Goal: Task Accomplishment & Management: Manage account settings

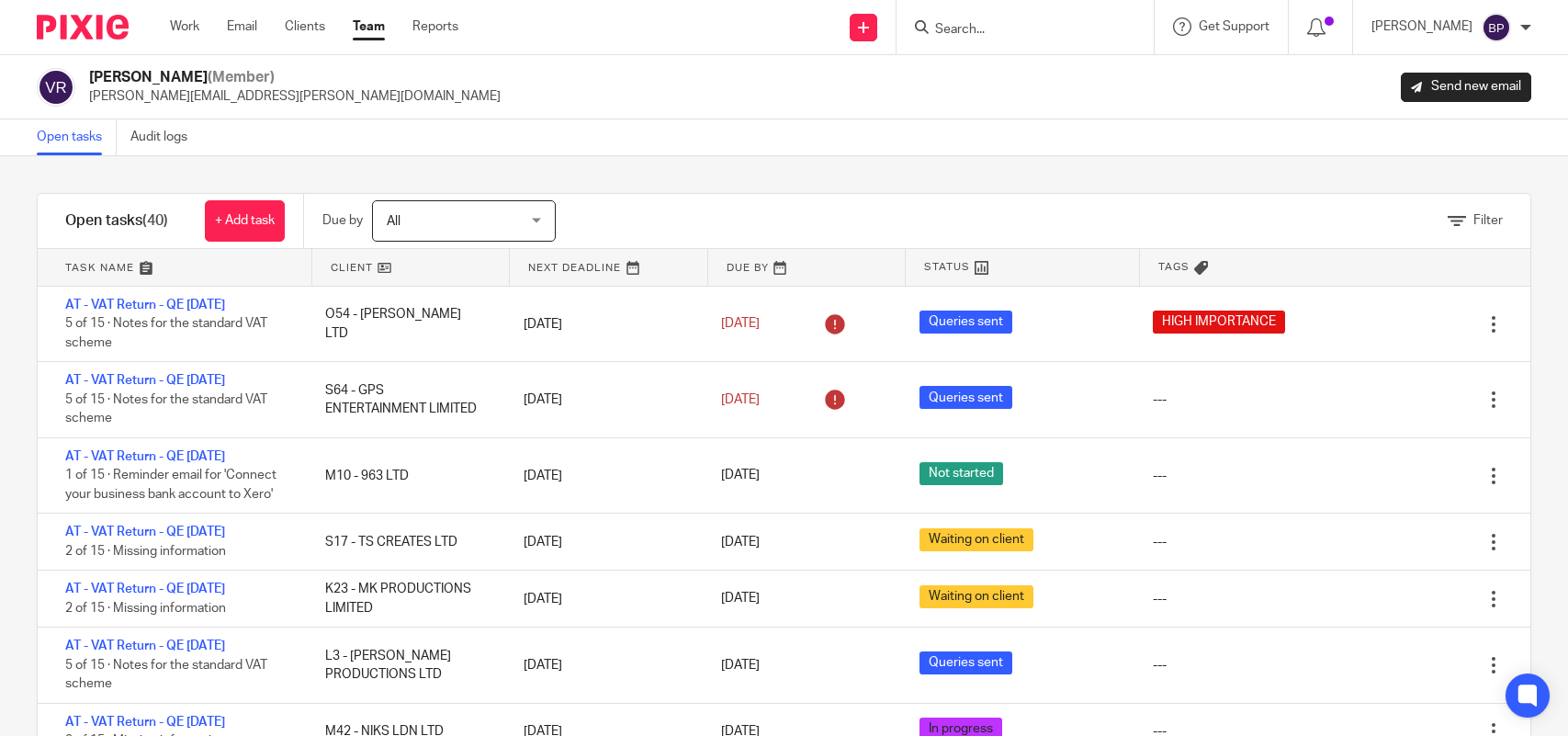
click at [59, 138] on link "Open tasks" at bounding box center [77, 137] width 80 height 36
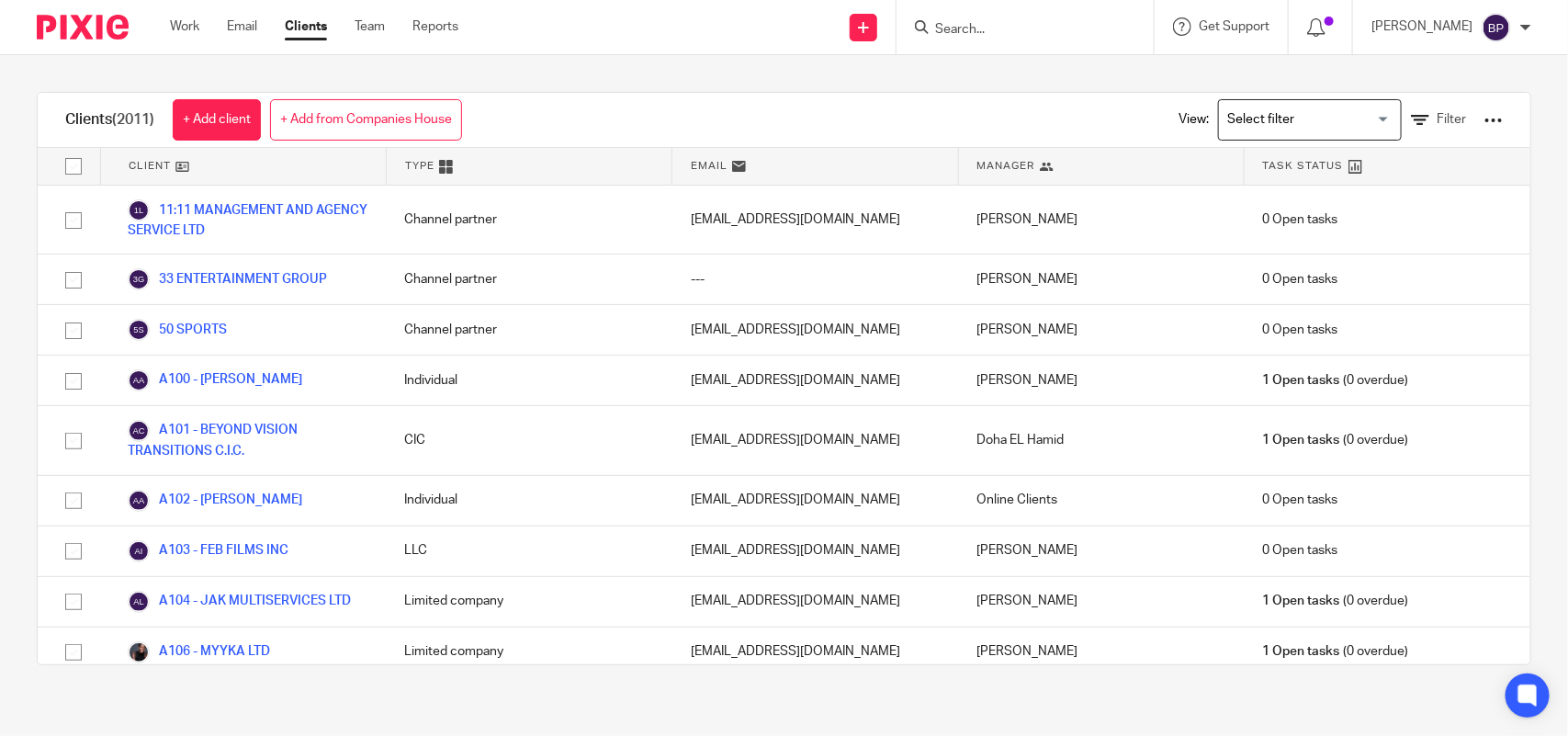
click at [999, 32] on input "Search" at bounding box center [1016, 31] width 165 height 17
paste input "MONETARISM WORTH PRO"
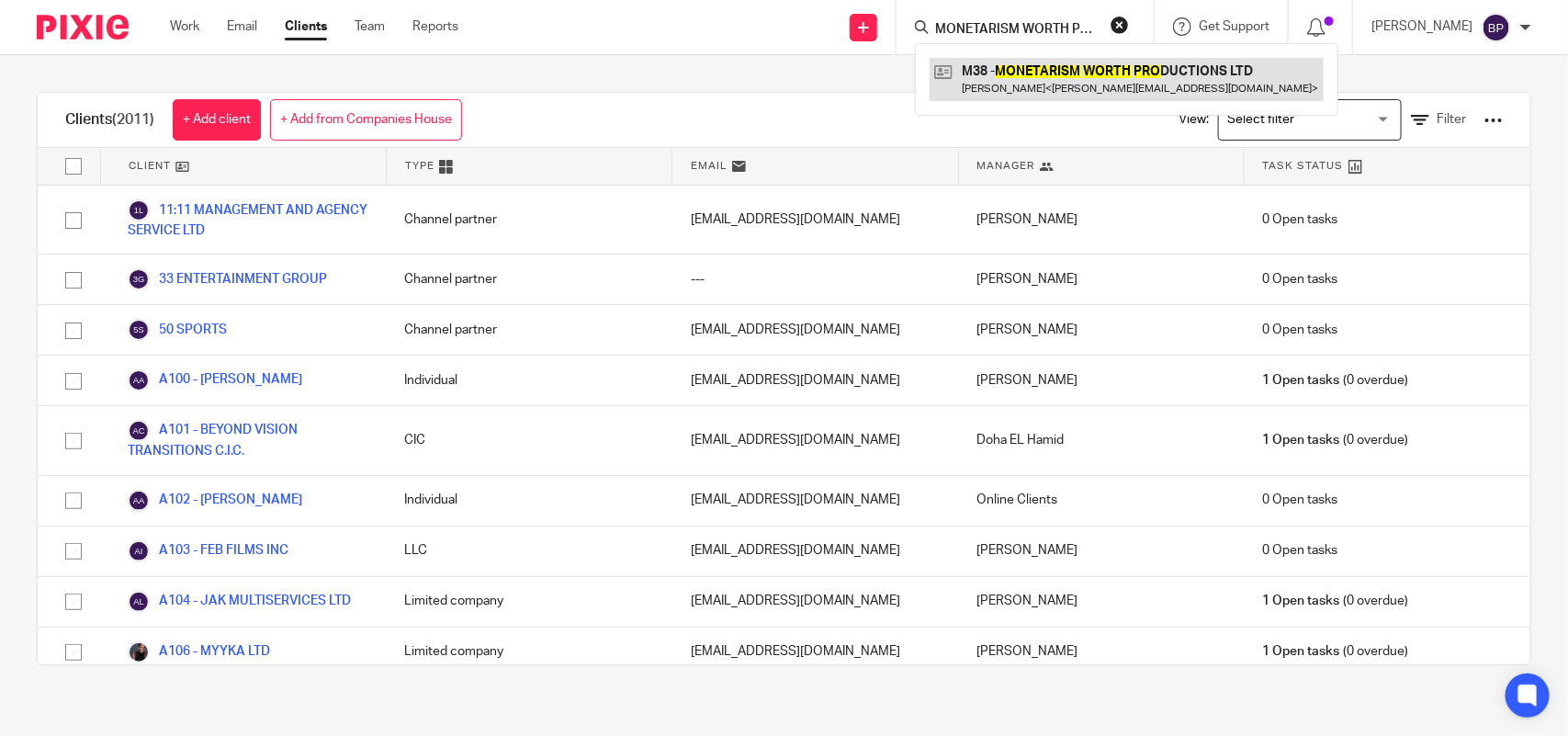
type input "MONETARISM WORTH PRO"
click at [1035, 76] on link at bounding box center [1126, 79] width 394 height 43
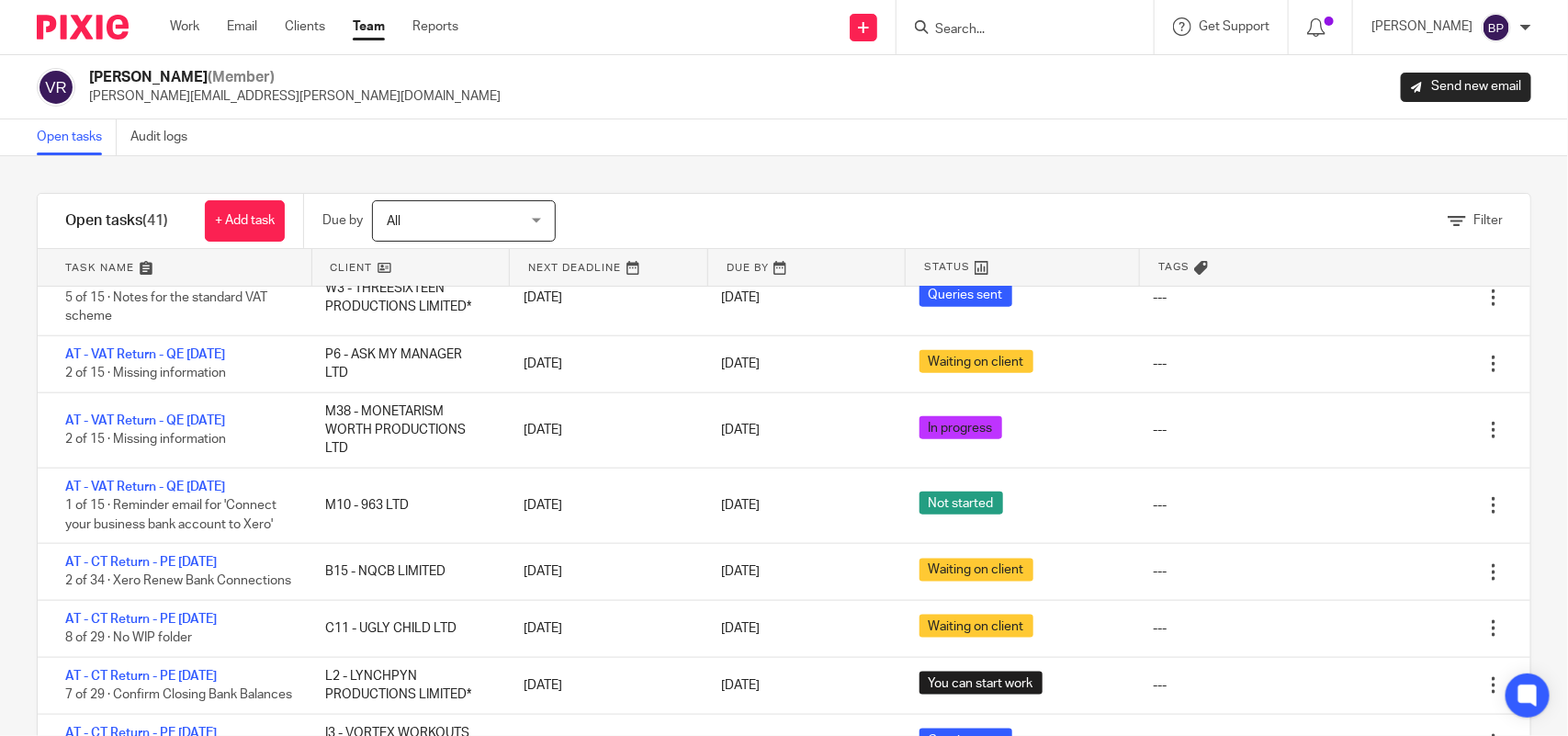
scroll to position [919, 0]
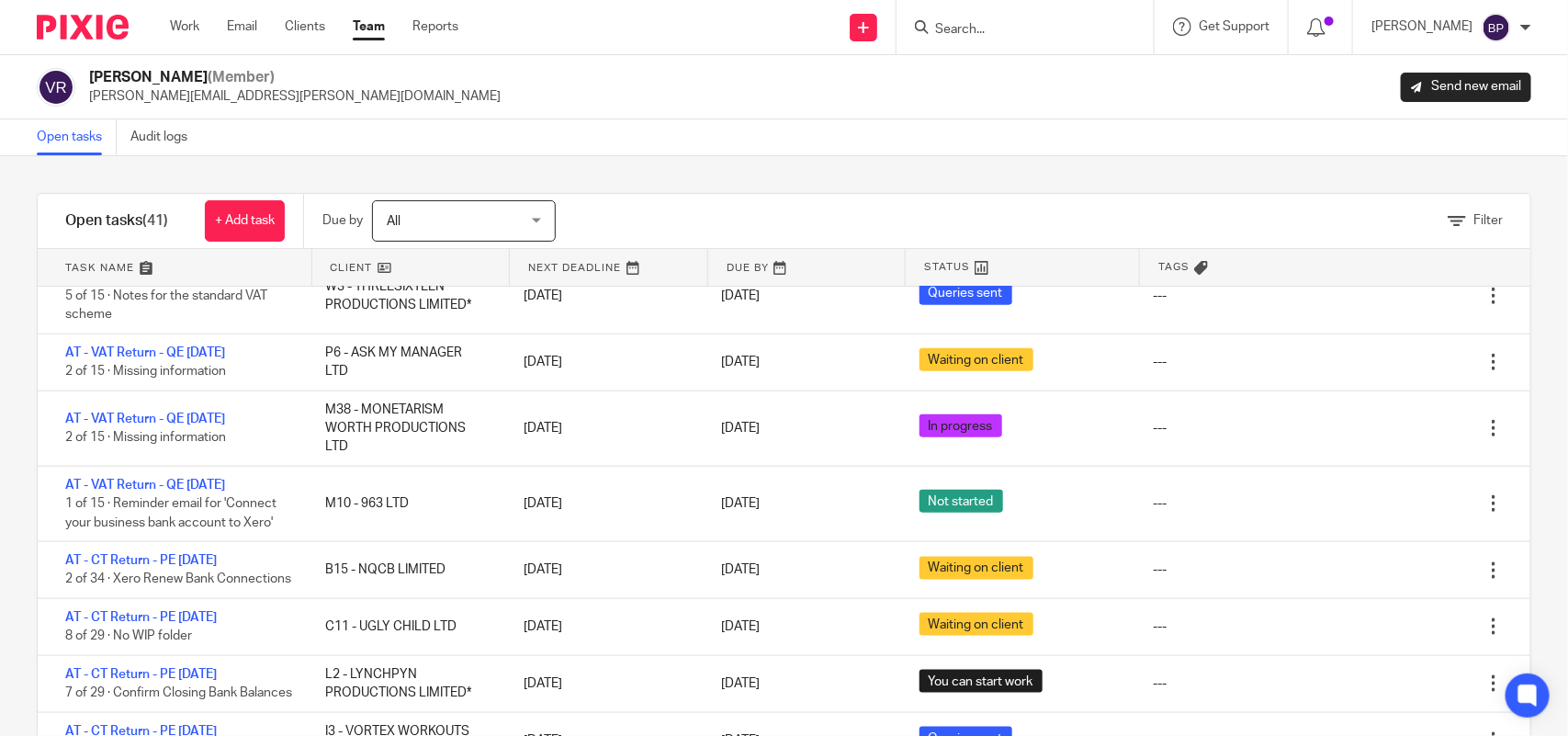
drag, startPoint x: 188, startPoint y: 419, endPoint x: 753, endPoint y: 158, distance: 622.4
click at [753, 158] on div "Filter tasks Only show tasks matching all of these conditions 1 Client name Is …" at bounding box center [784, 445] width 1568 height 580
click at [79, 144] on link "Open tasks" at bounding box center [77, 137] width 80 height 36
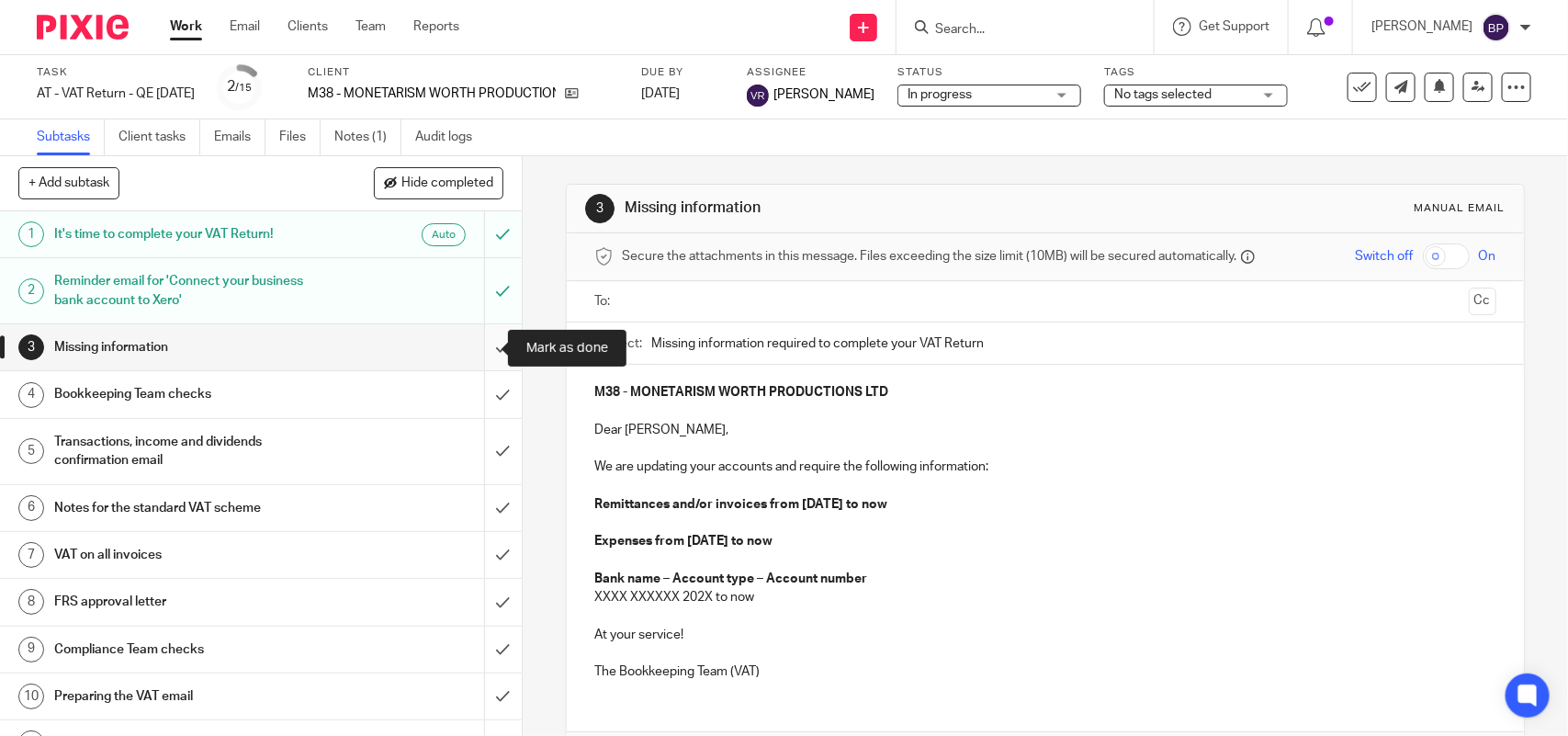
drag, startPoint x: 470, startPoint y: 341, endPoint x: 467, endPoint y: 296, distance: 45.1
click at [470, 341] on input "submit" at bounding box center [261, 346] width 521 height 45
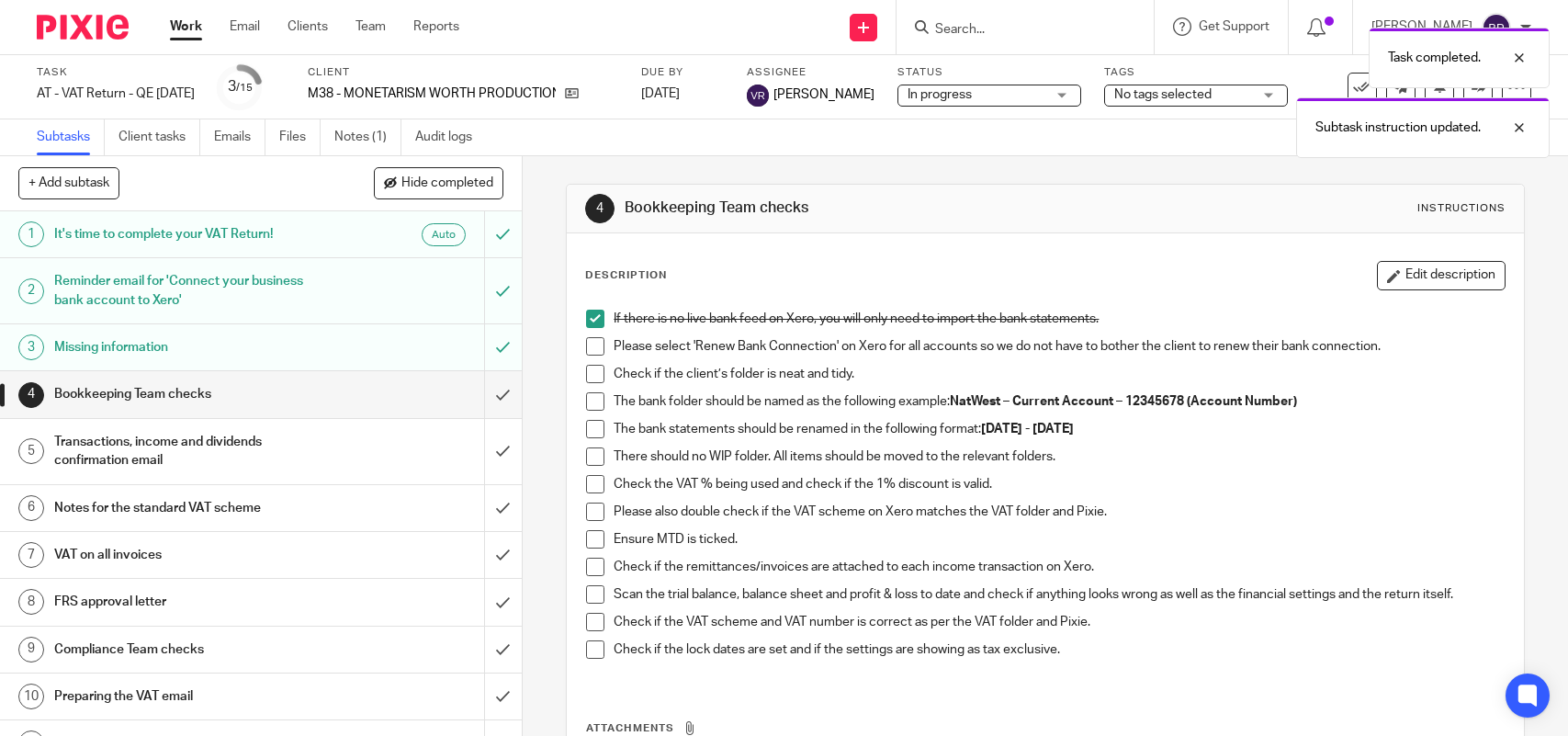
click at [587, 349] on span at bounding box center [596, 346] width 19 height 19
click at [589, 388] on li "Check if the client’s folder is neat and tidy." at bounding box center [1045, 379] width 918 height 28
click at [587, 372] on span at bounding box center [596, 374] width 19 height 19
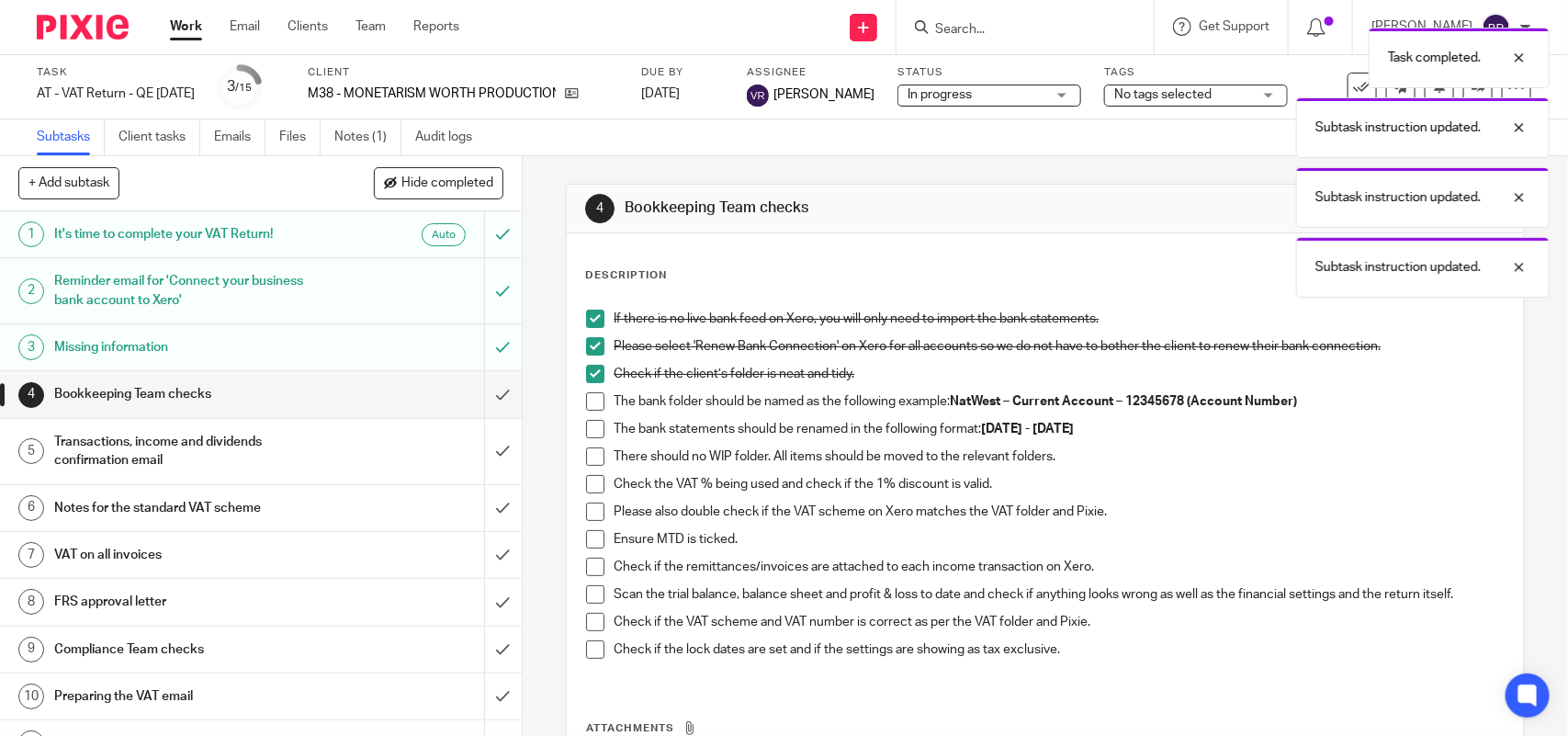
click at [586, 407] on span at bounding box center [596, 402] width 19 height 19
click at [590, 429] on span at bounding box center [596, 429] width 19 height 19
click at [587, 448] on span at bounding box center [596, 457] width 19 height 19
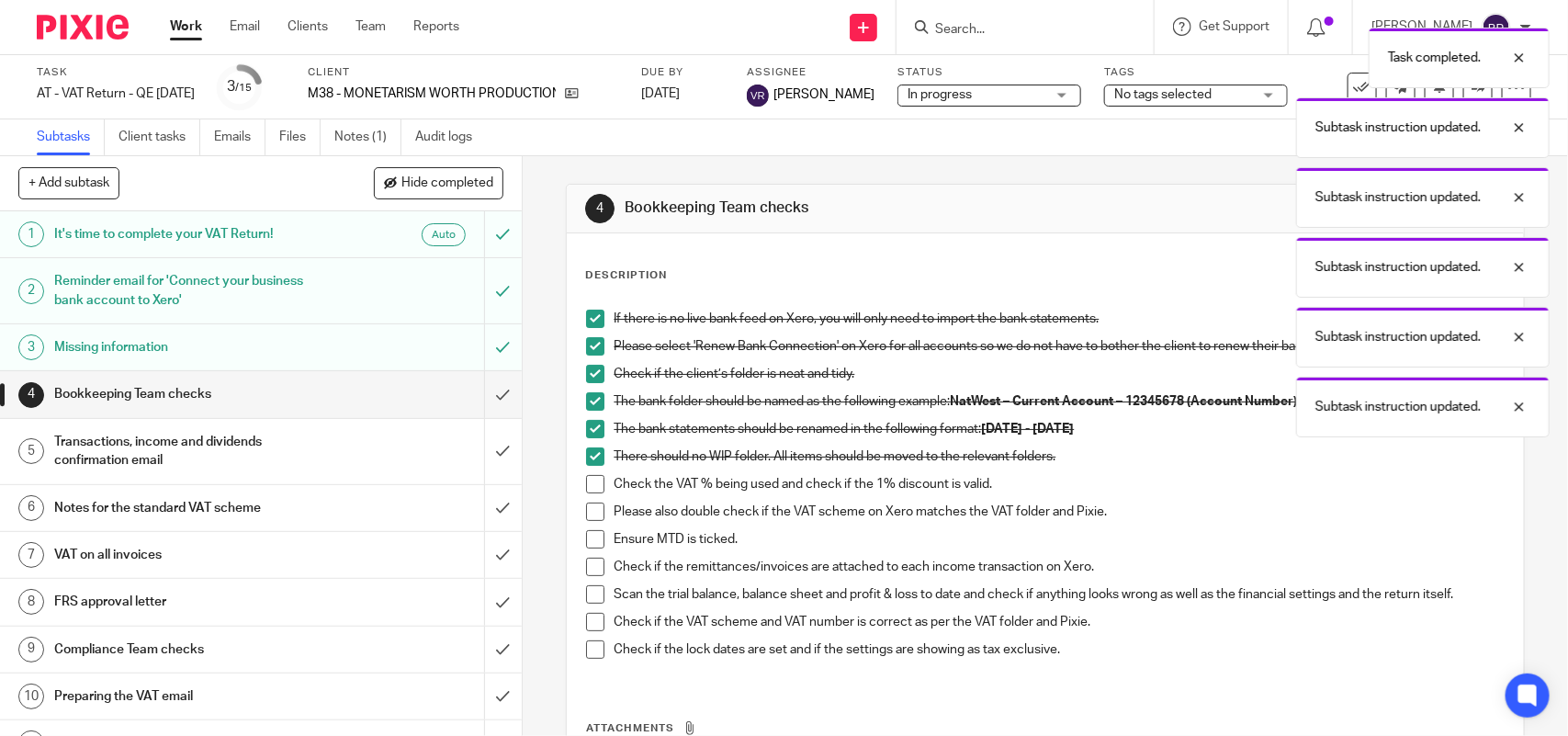
click at [594, 483] on span at bounding box center [596, 484] width 19 height 19
click at [577, 510] on div "If there is no live bank feed on Xero, you will only need to import the bank st…" at bounding box center [1045, 491] width 936 height 381
click at [587, 510] on span at bounding box center [596, 511] width 19 height 19
click at [588, 540] on span at bounding box center [596, 539] width 19 height 19
click at [590, 565] on span at bounding box center [596, 567] width 19 height 19
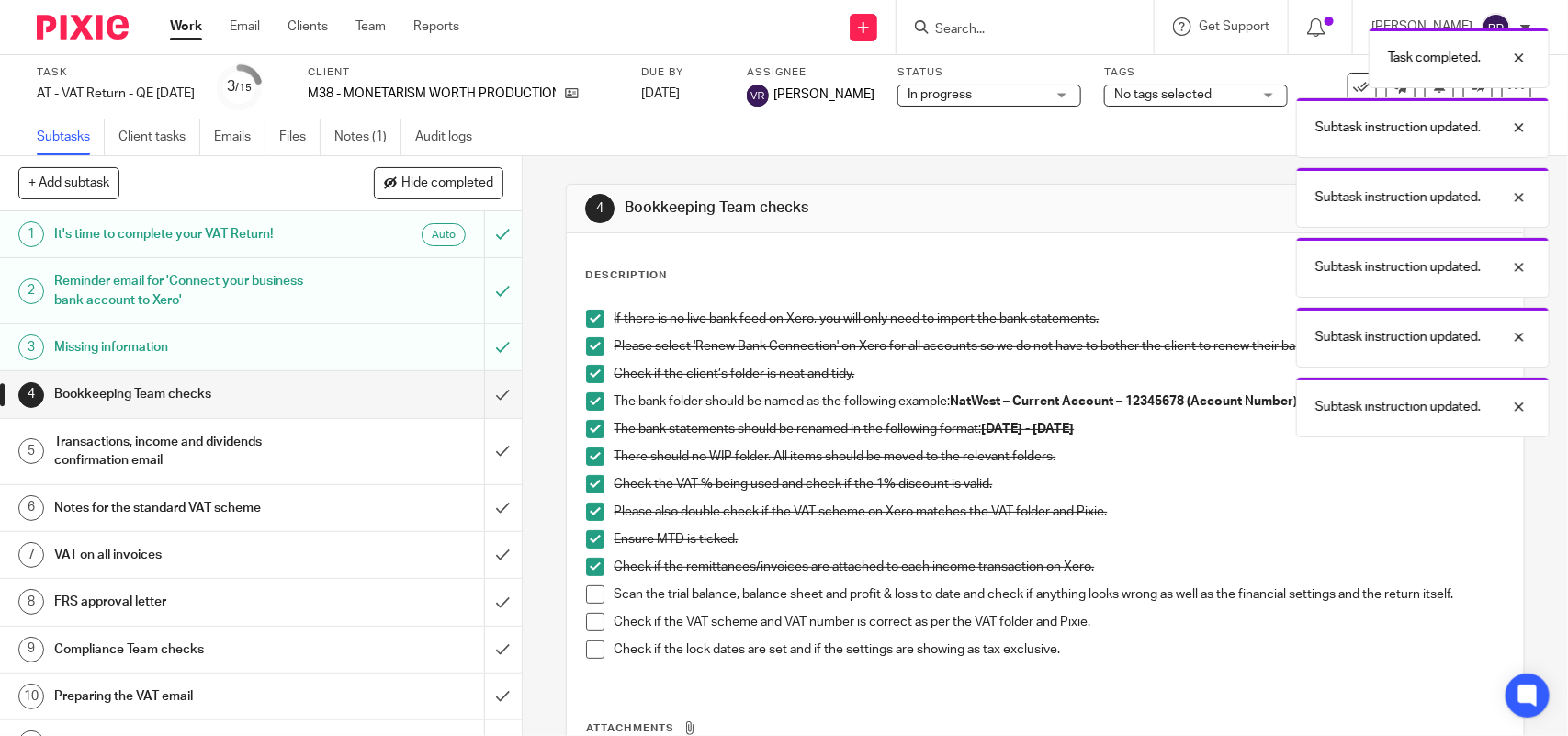
click at [590, 602] on span at bounding box center [596, 595] width 19 height 19
click at [595, 632] on li "Check if the VAT scheme and VAT number is correct as per the VAT folder and Pix…" at bounding box center [1045, 626] width 918 height 28
click at [586, 649] on span at bounding box center [596, 650] width 19 height 19
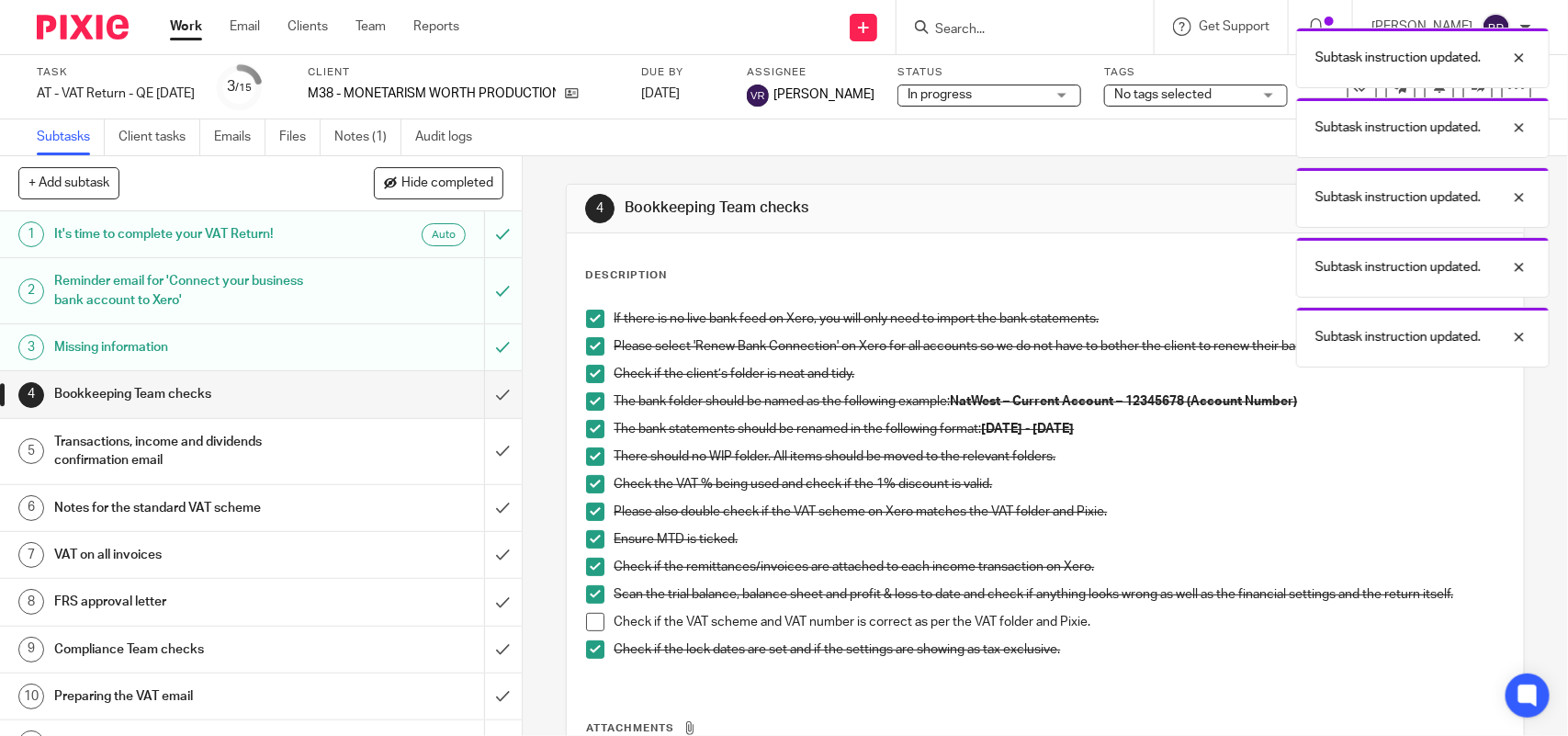
click at [588, 626] on span at bounding box center [596, 622] width 19 height 19
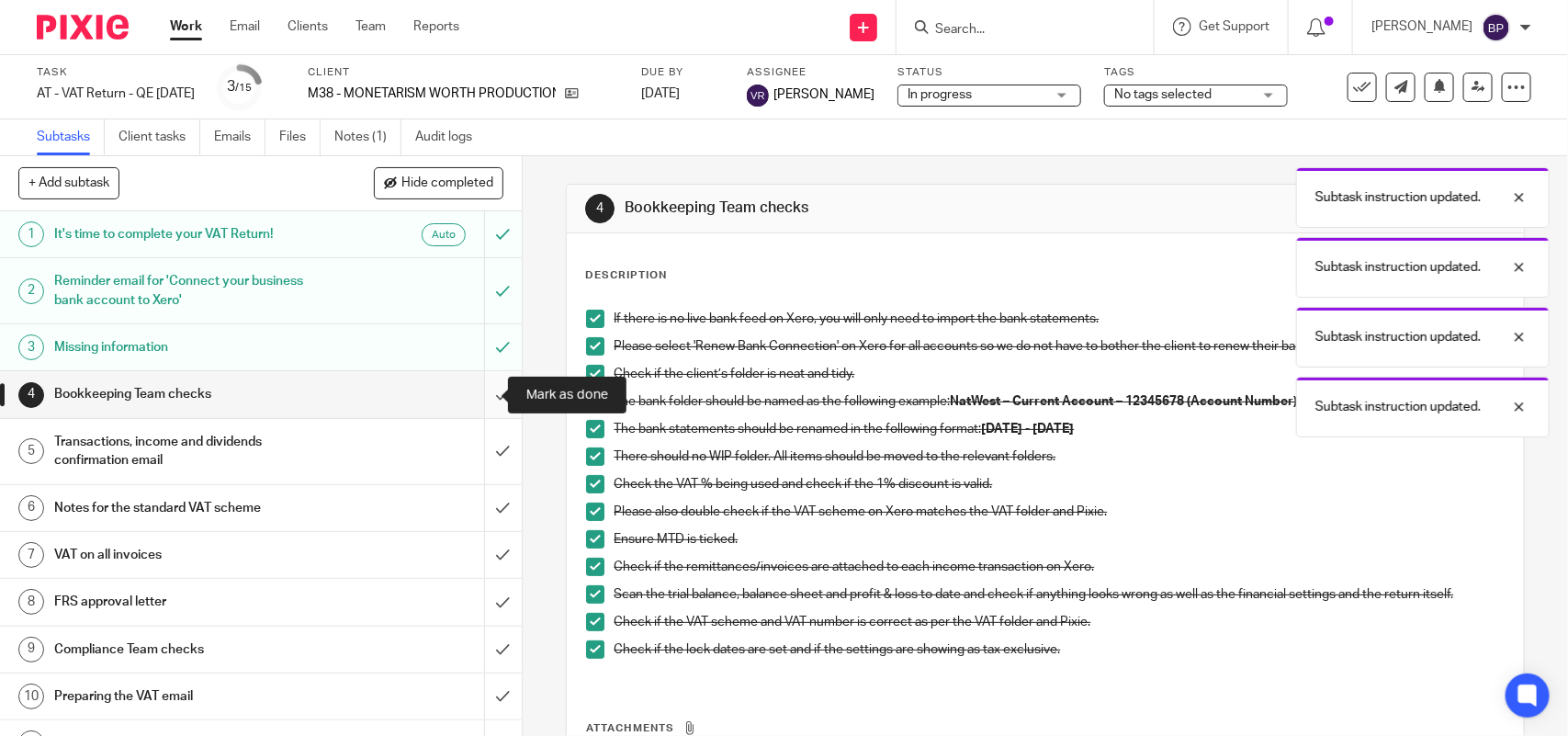
click at [474, 396] on input "submit" at bounding box center [261, 394] width 521 height 45
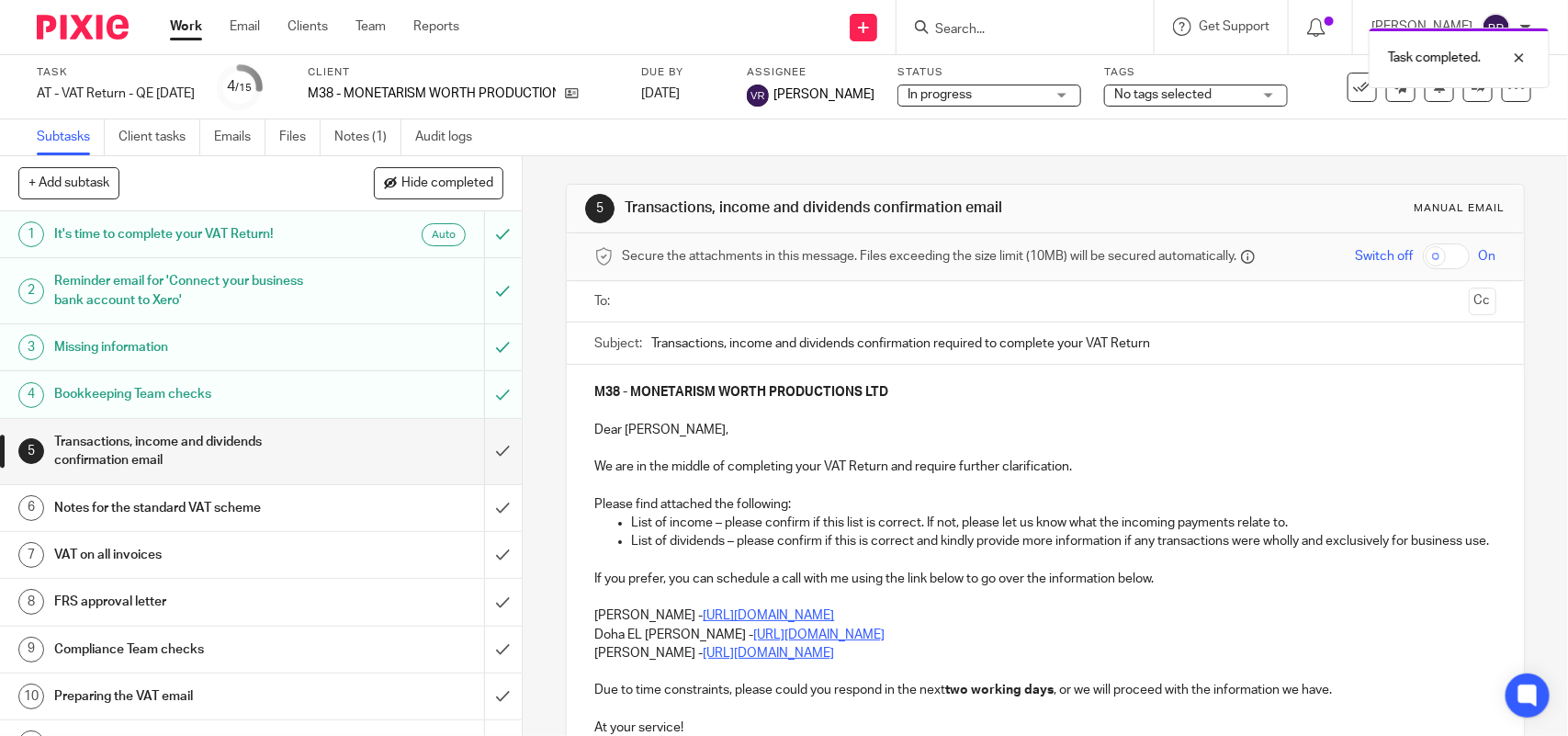
click at [946, 97] on span "In progress" at bounding box center [939, 95] width 64 height 13
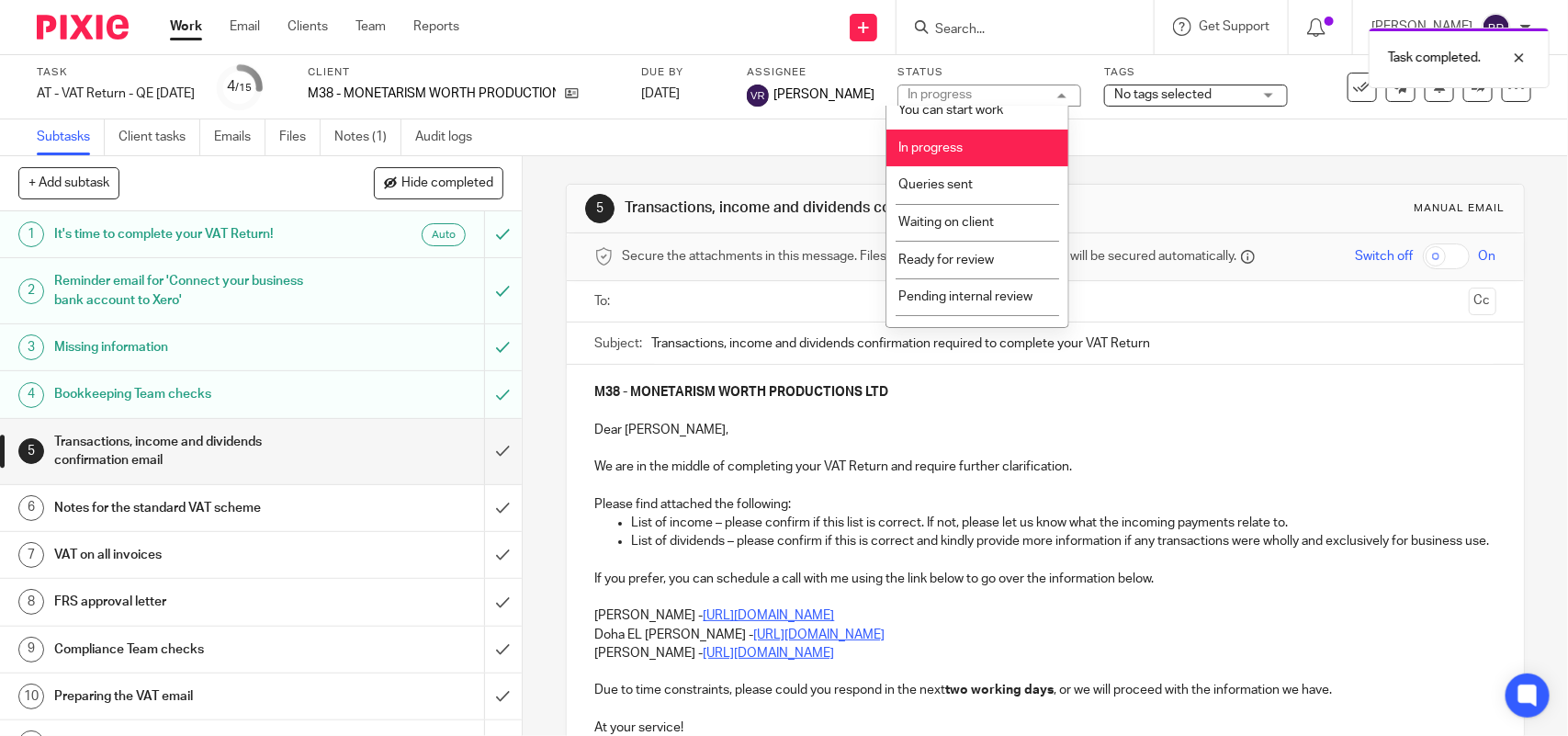
scroll to position [74, 0]
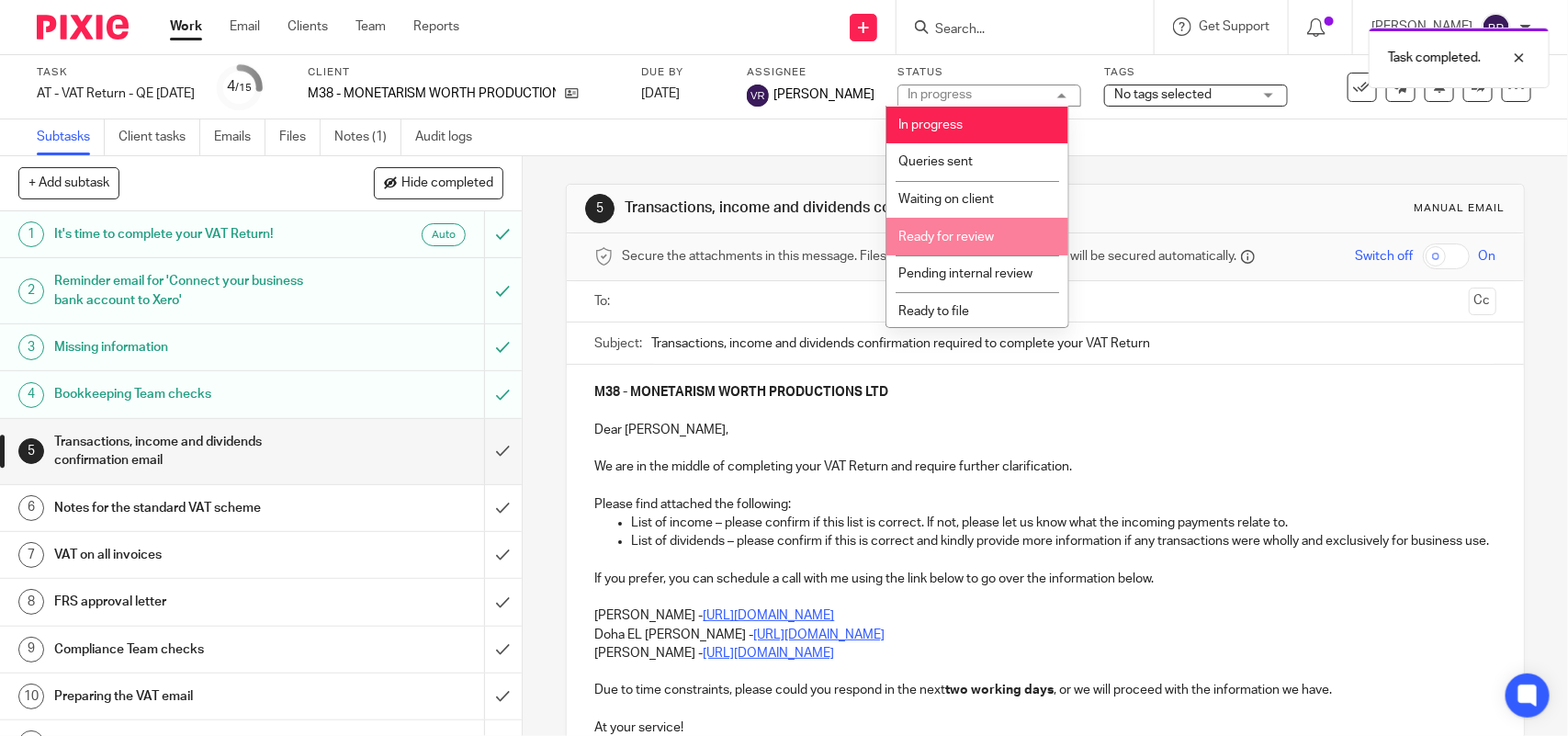
click at [970, 218] on li "Ready for review" at bounding box center [977, 237] width 182 height 38
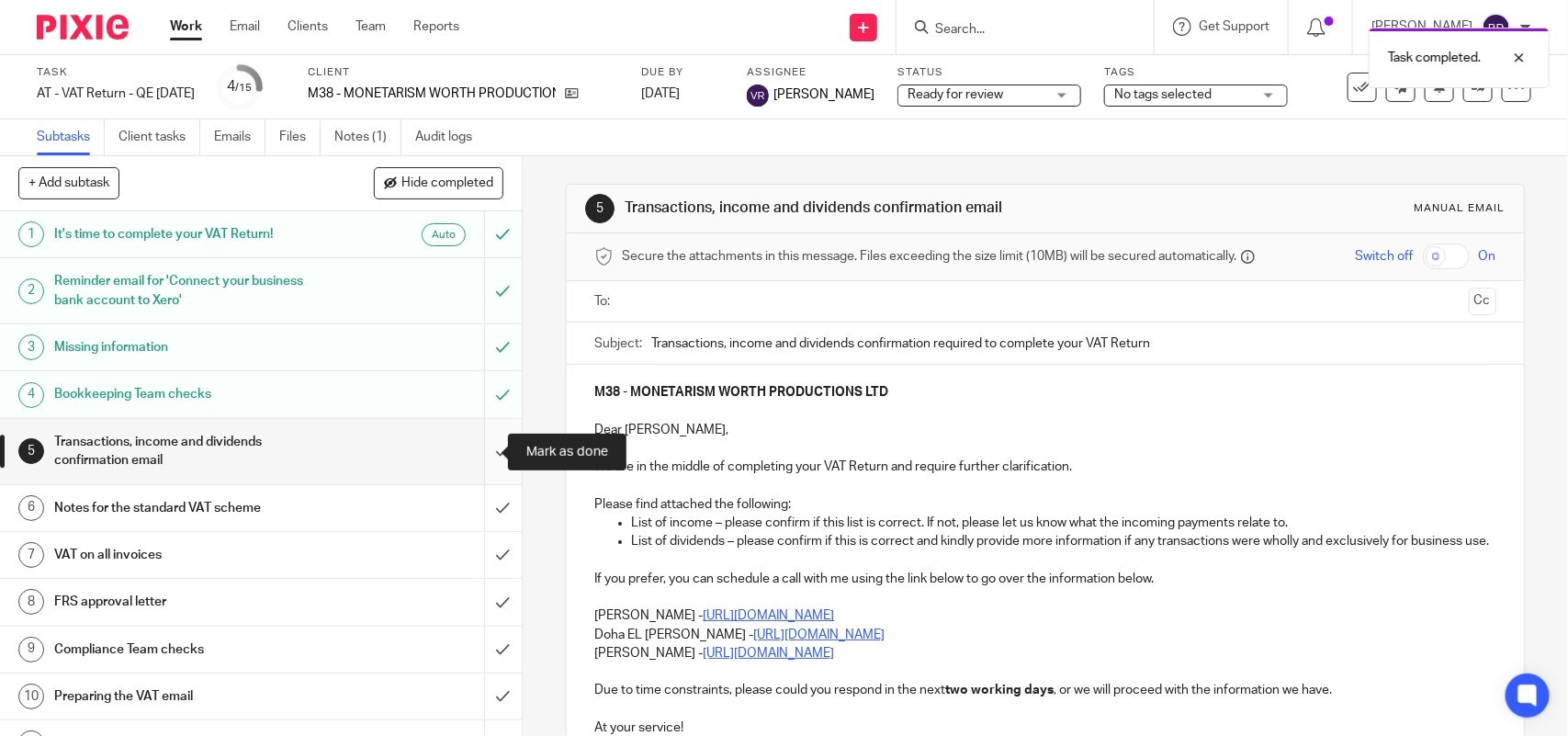
click at [474, 442] on input "submit" at bounding box center [261, 451] width 521 height 65
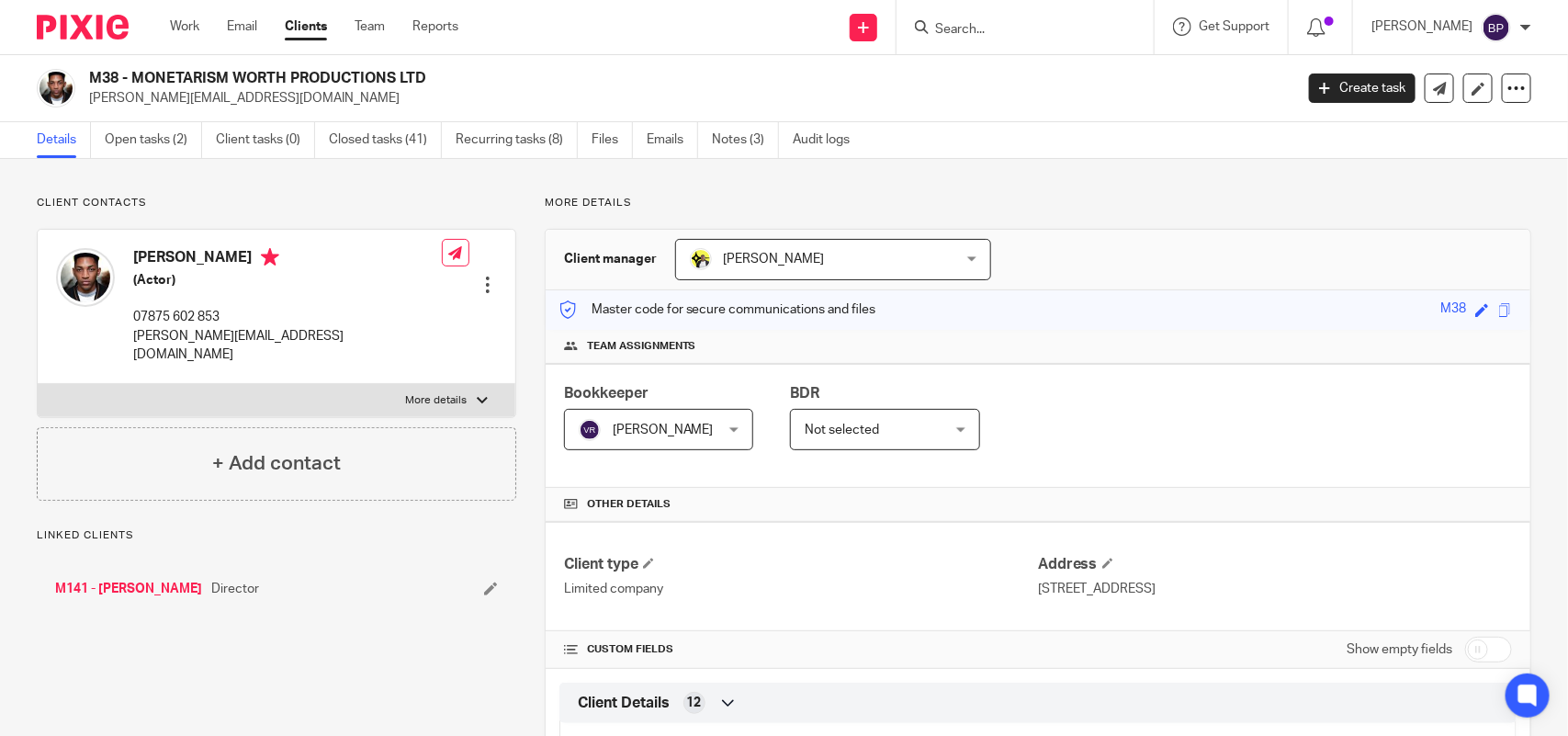
drag, startPoint x: 1155, startPoint y: 196, endPoint x: 1038, endPoint y: 207, distance: 117.5
click at [1155, 196] on p "More details" at bounding box center [1037, 203] width 986 height 15
click at [771, 145] on link "Notes (3)" at bounding box center [745, 140] width 67 height 36
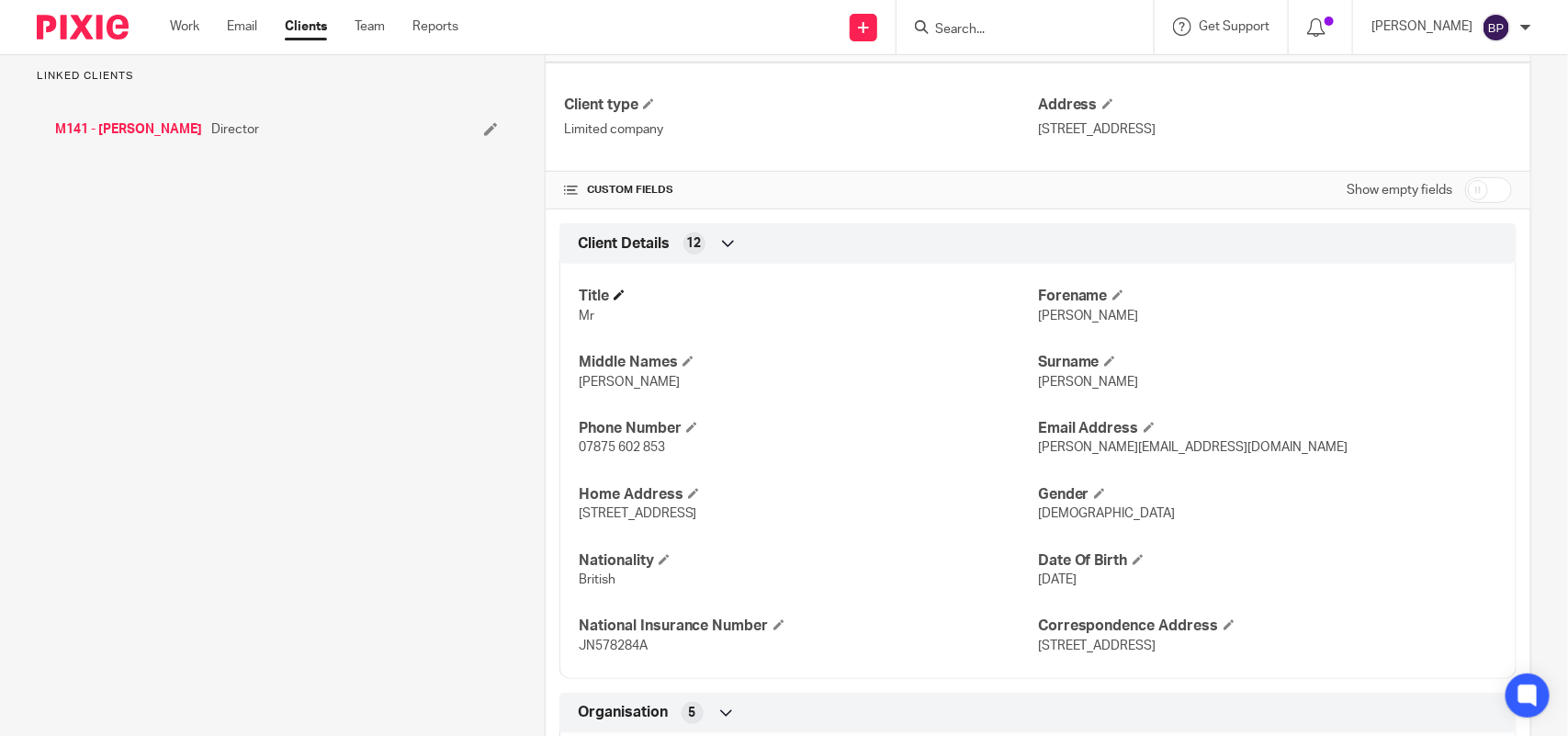
scroll to position [592, 0]
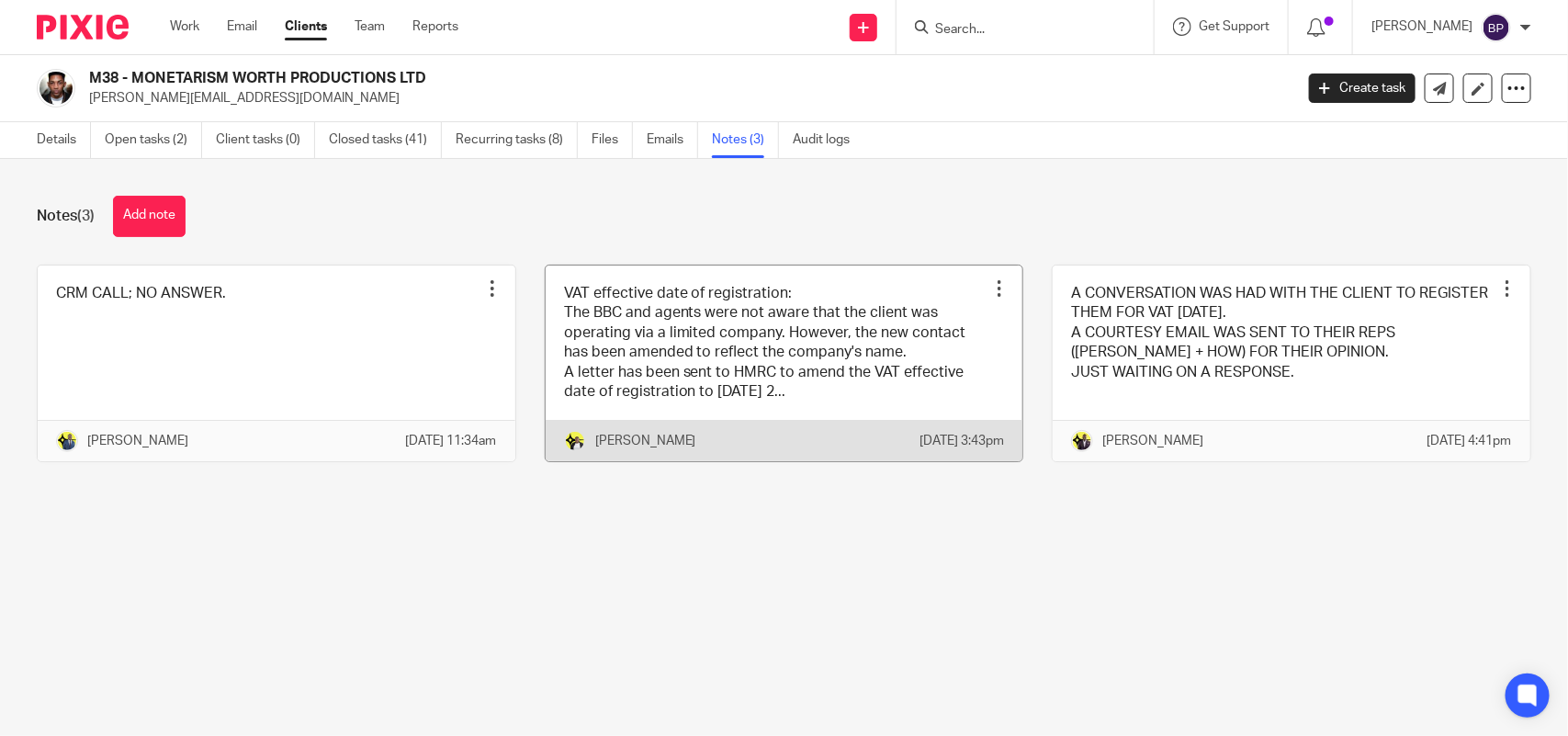
click at [850, 374] on link at bounding box center [784, 364] width 478 height 197
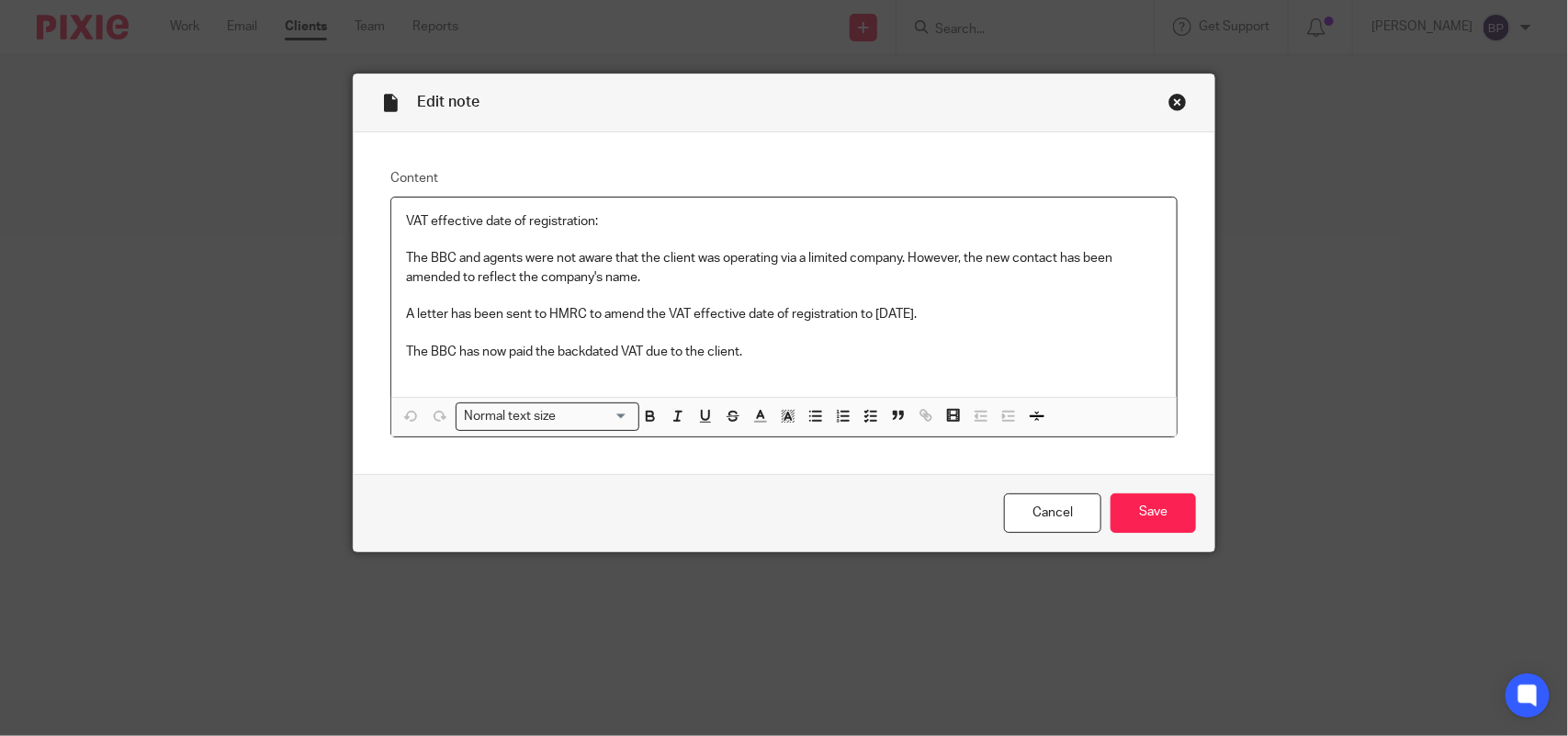
click at [1169, 97] on div "Close this dialog window" at bounding box center [1177, 102] width 19 height 19
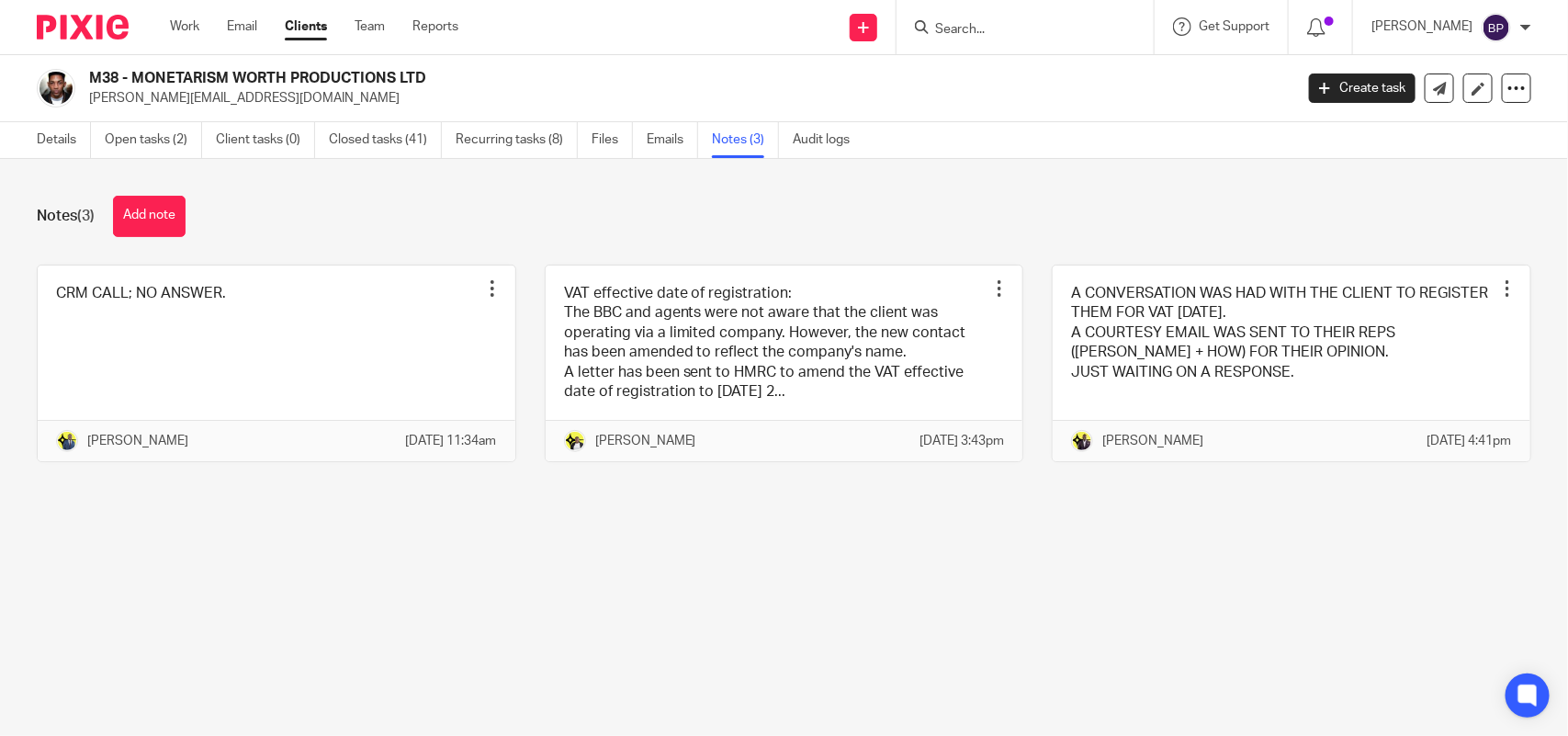
click at [318, 29] on link "Clients" at bounding box center [306, 27] width 43 height 19
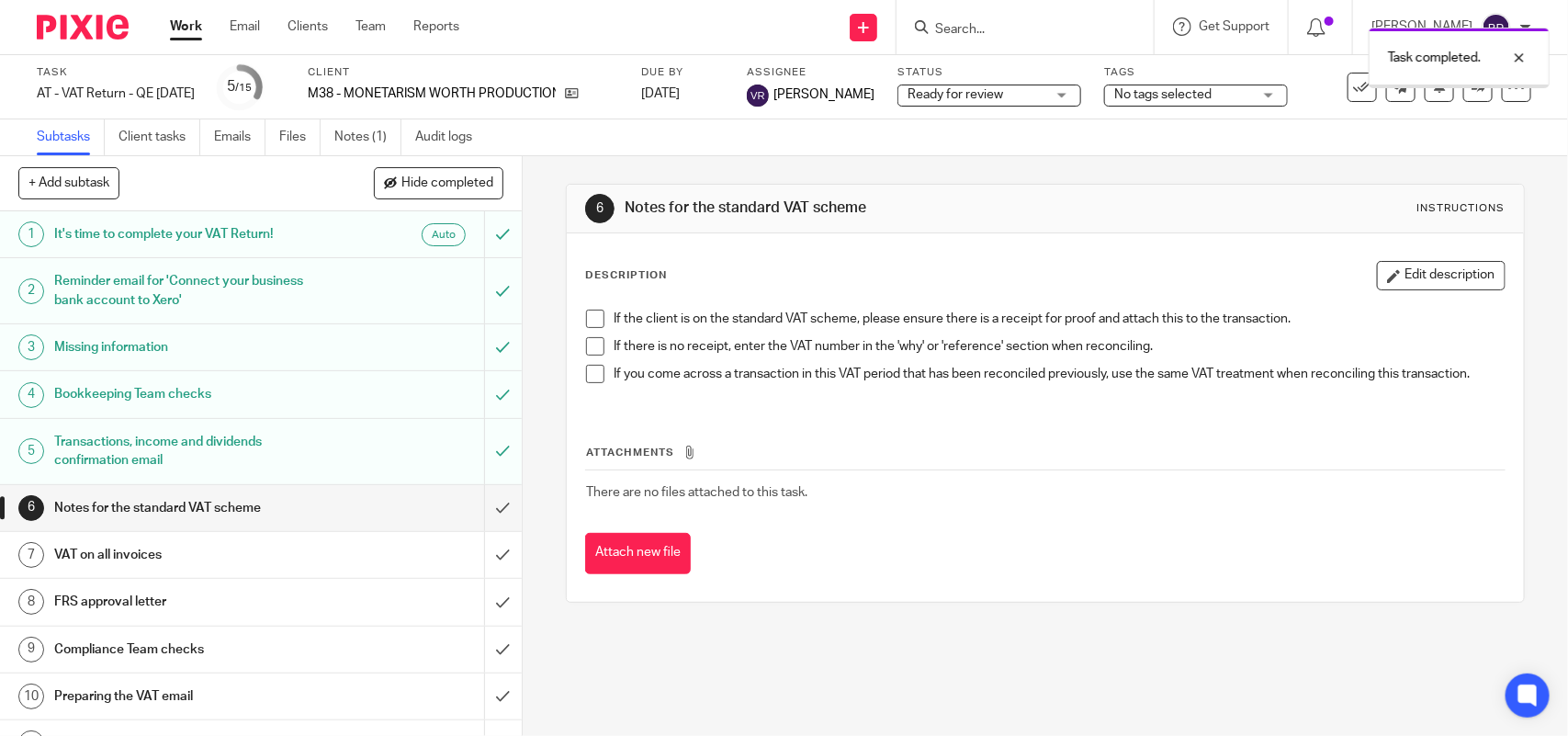
scroll to position [229, 0]
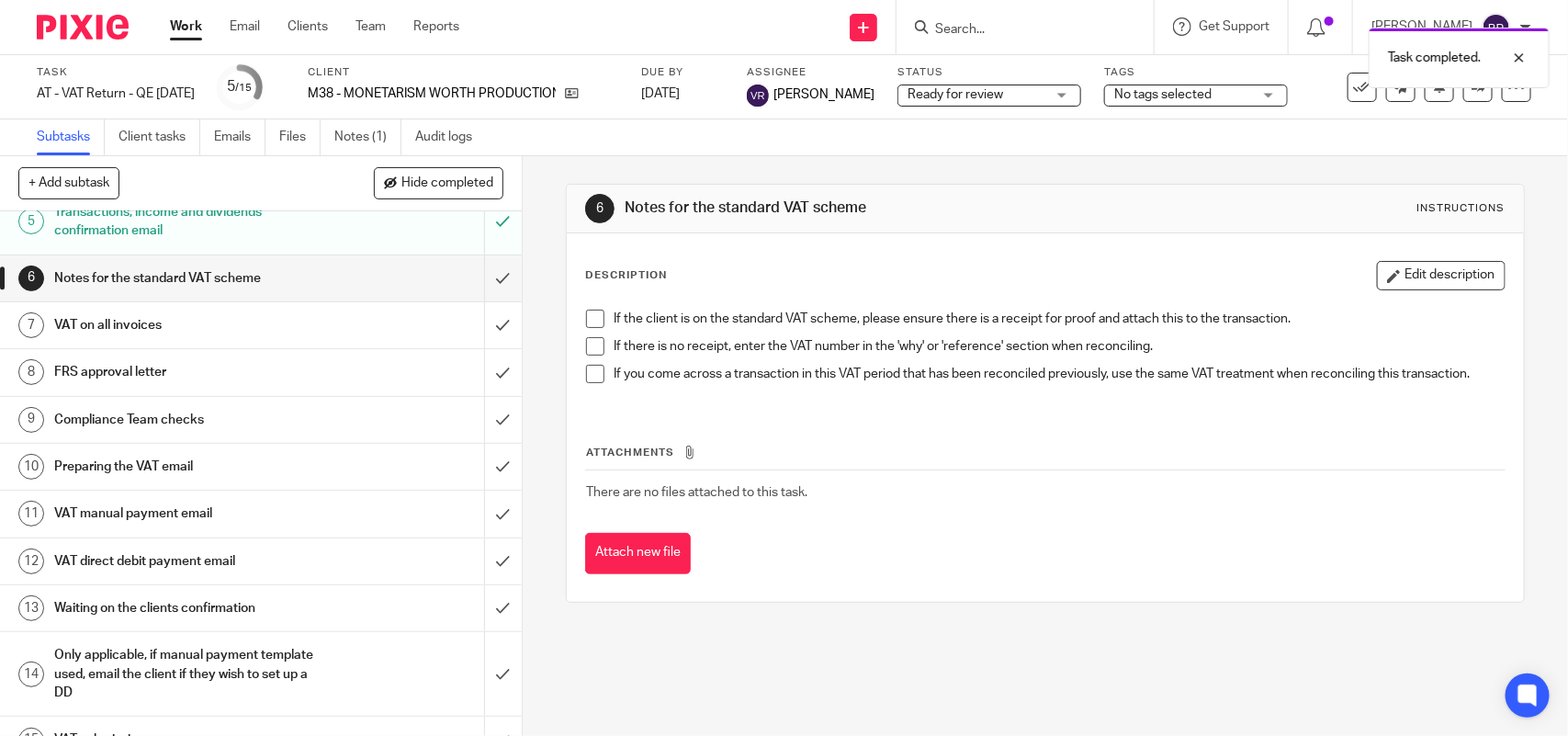
click at [590, 321] on span at bounding box center [596, 319] width 19 height 19
click at [586, 342] on span at bounding box center [596, 346] width 19 height 19
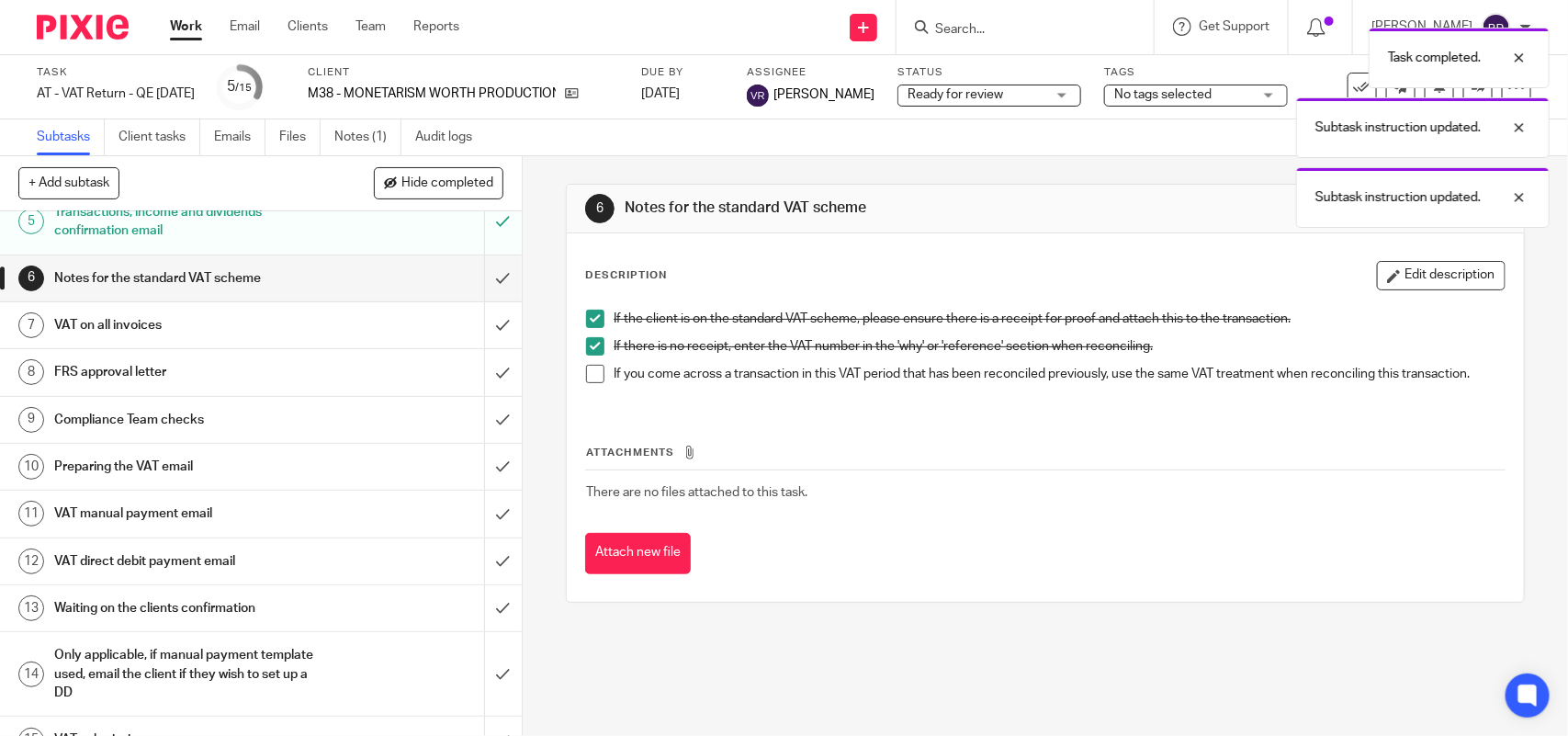
click at [588, 368] on span at bounding box center [596, 374] width 19 height 19
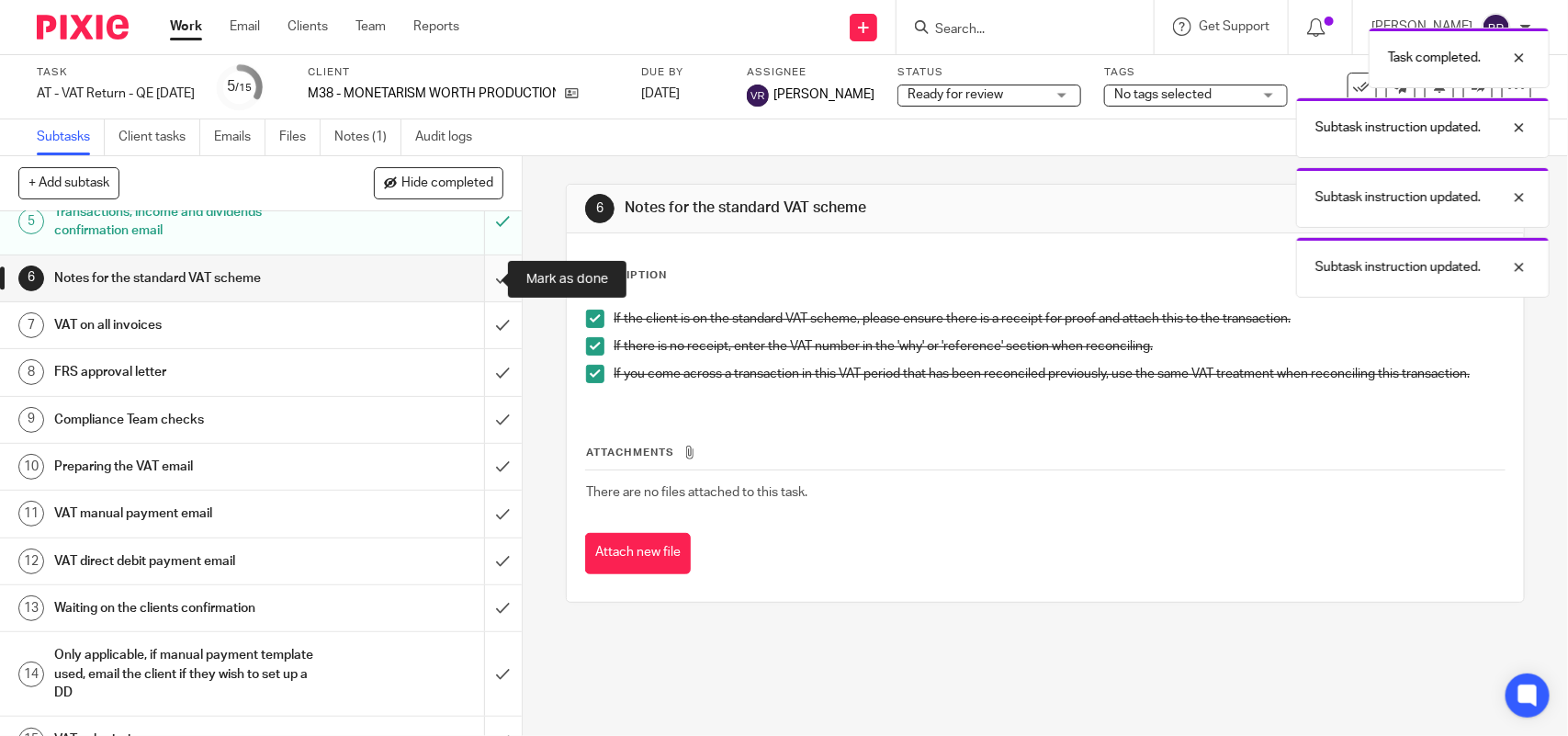
click at [471, 269] on input "submit" at bounding box center [261, 278] width 521 height 45
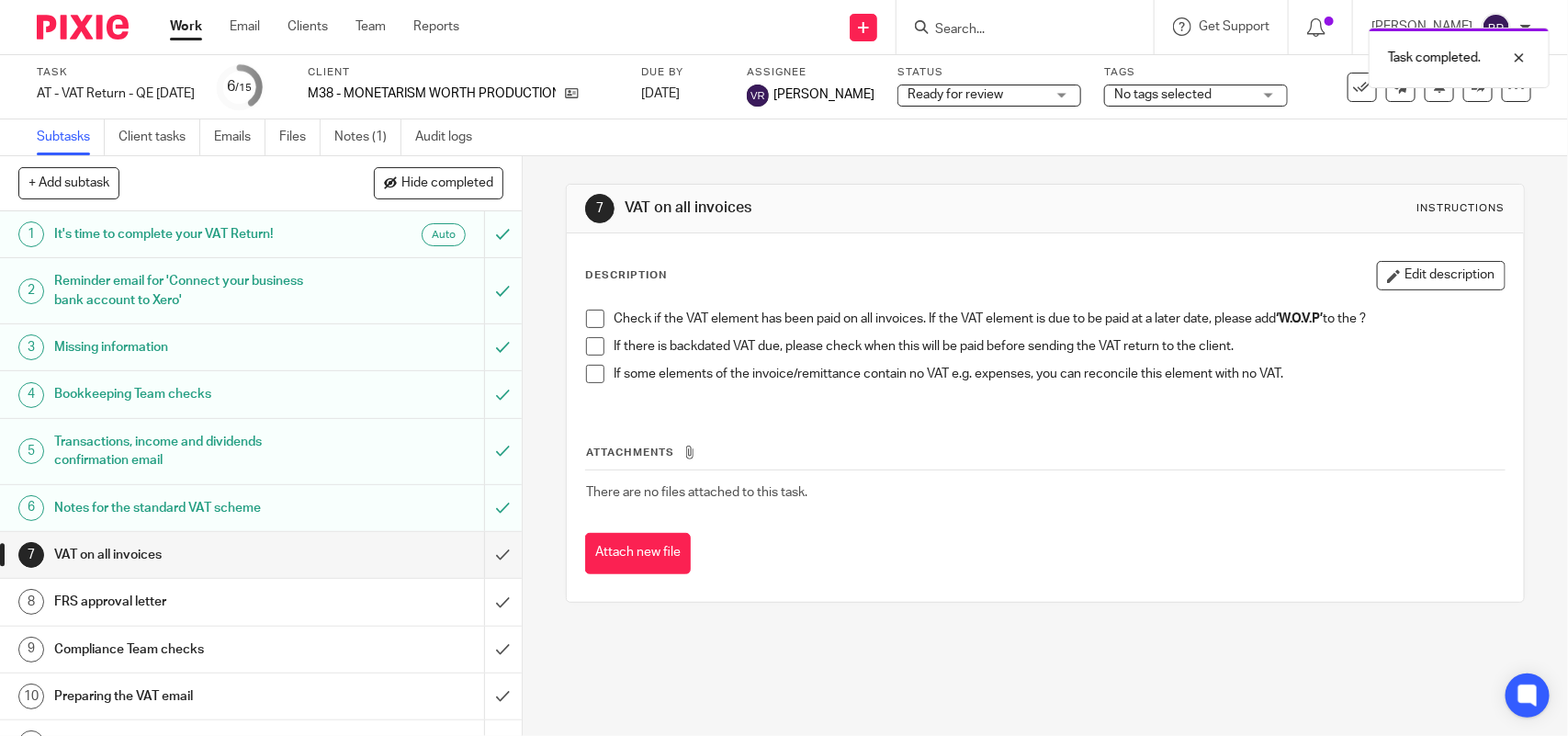
click at [589, 328] on span at bounding box center [596, 319] width 19 height 19
click at [587, 355] on span at bounding box center [596, 346] width 19 height 19
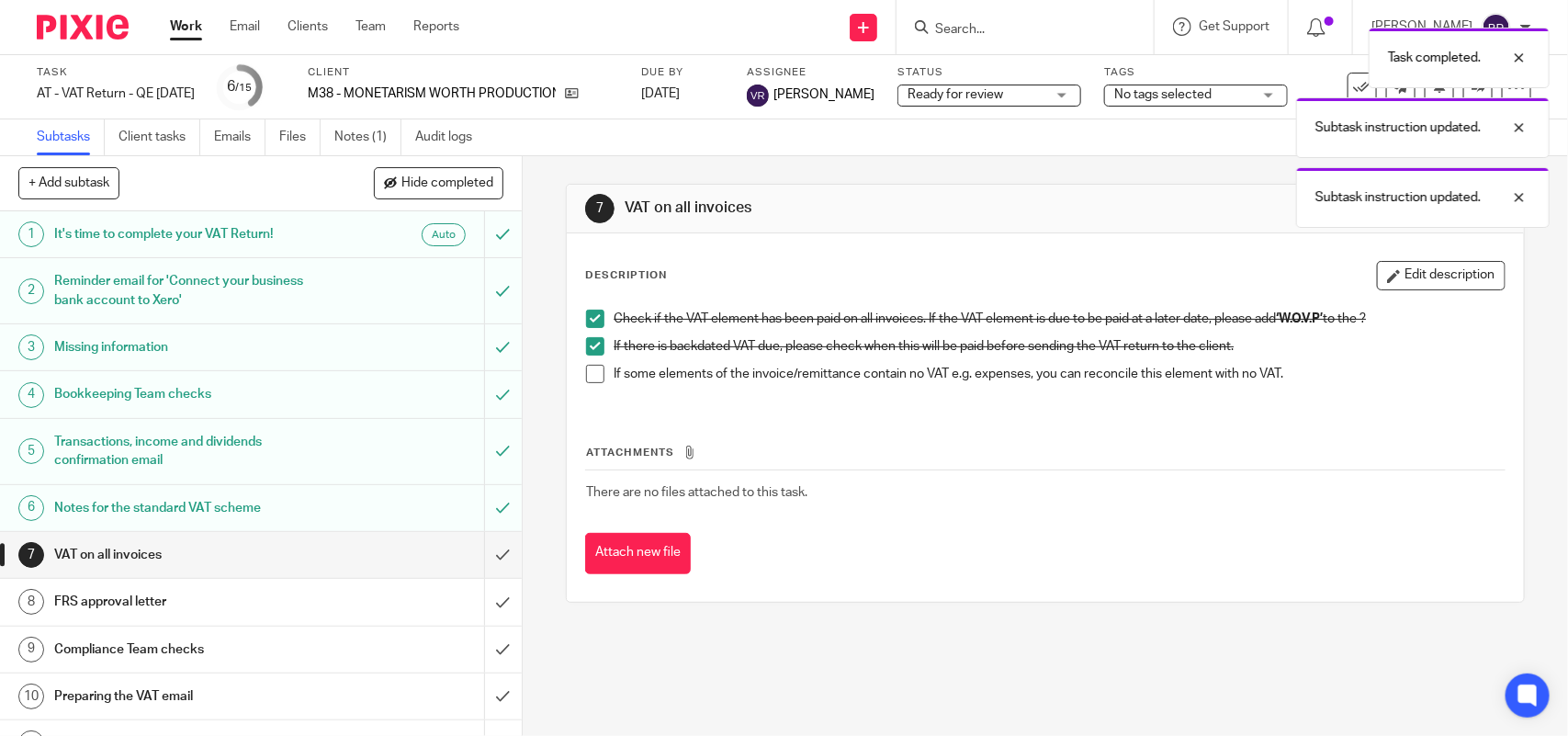
click at [592, 369] on span at bounding box center [596, 374] width 19 height 19
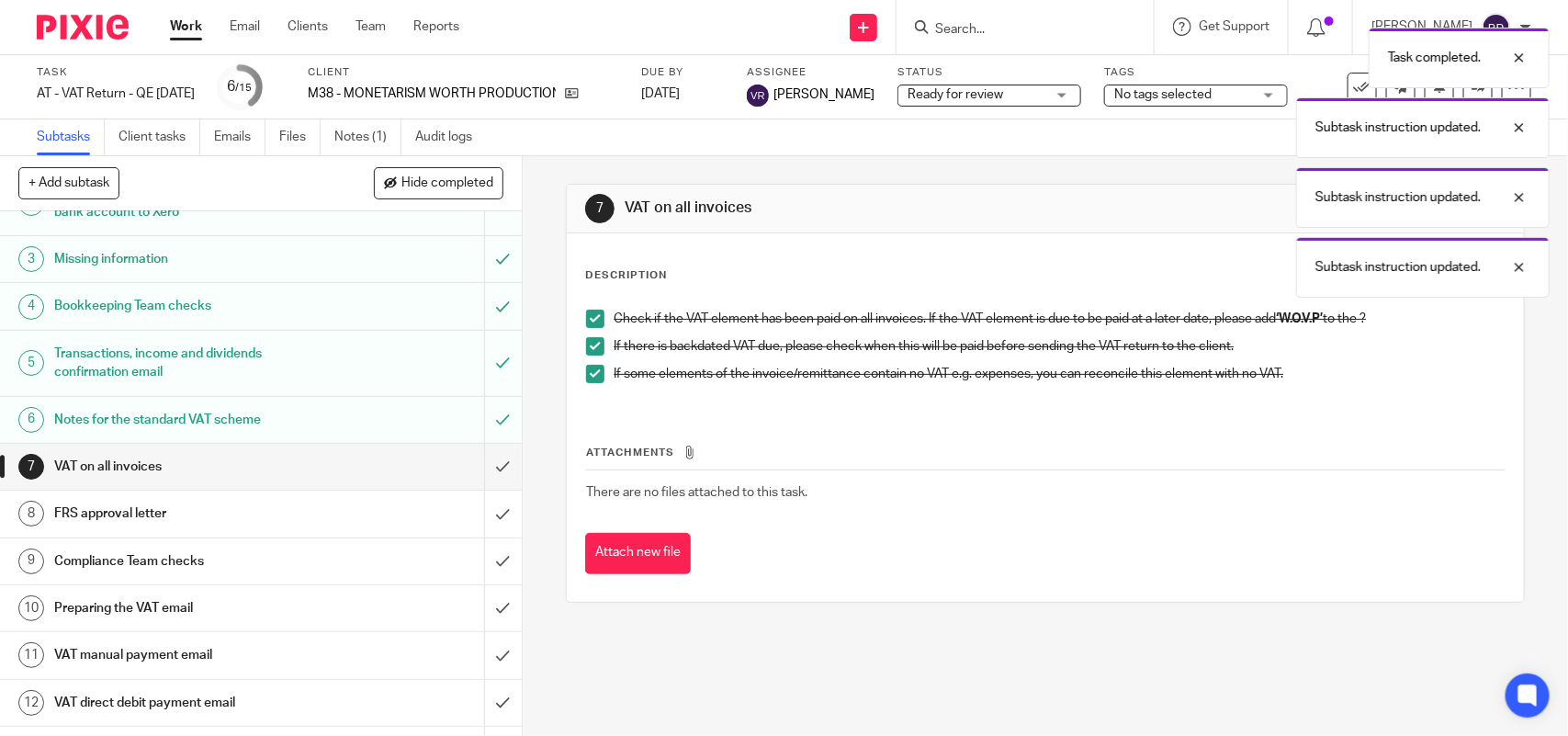
scroll to position [229, 0]
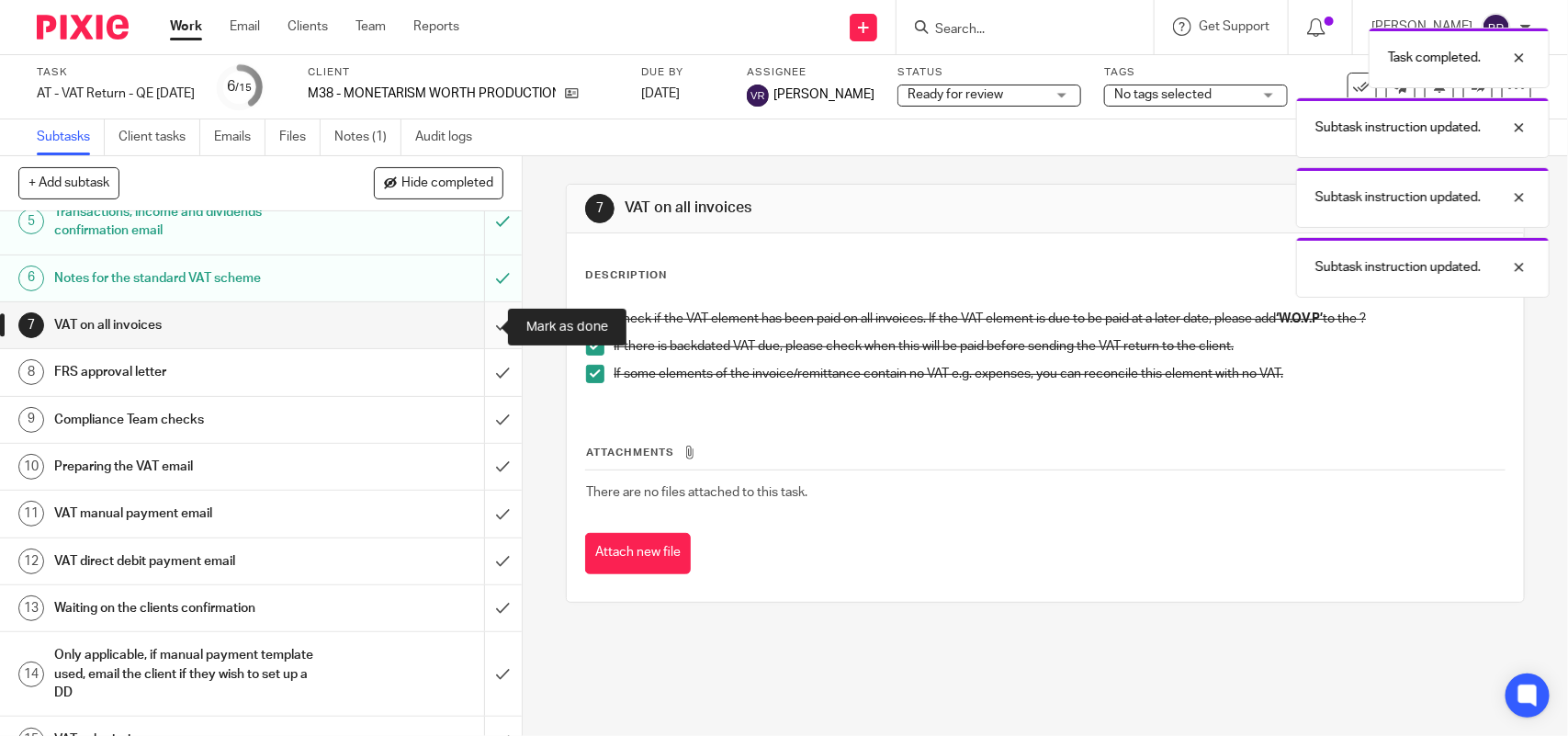
click at [482, 321] on input "submit" at bounding box center [261, 325] width 521 height 45
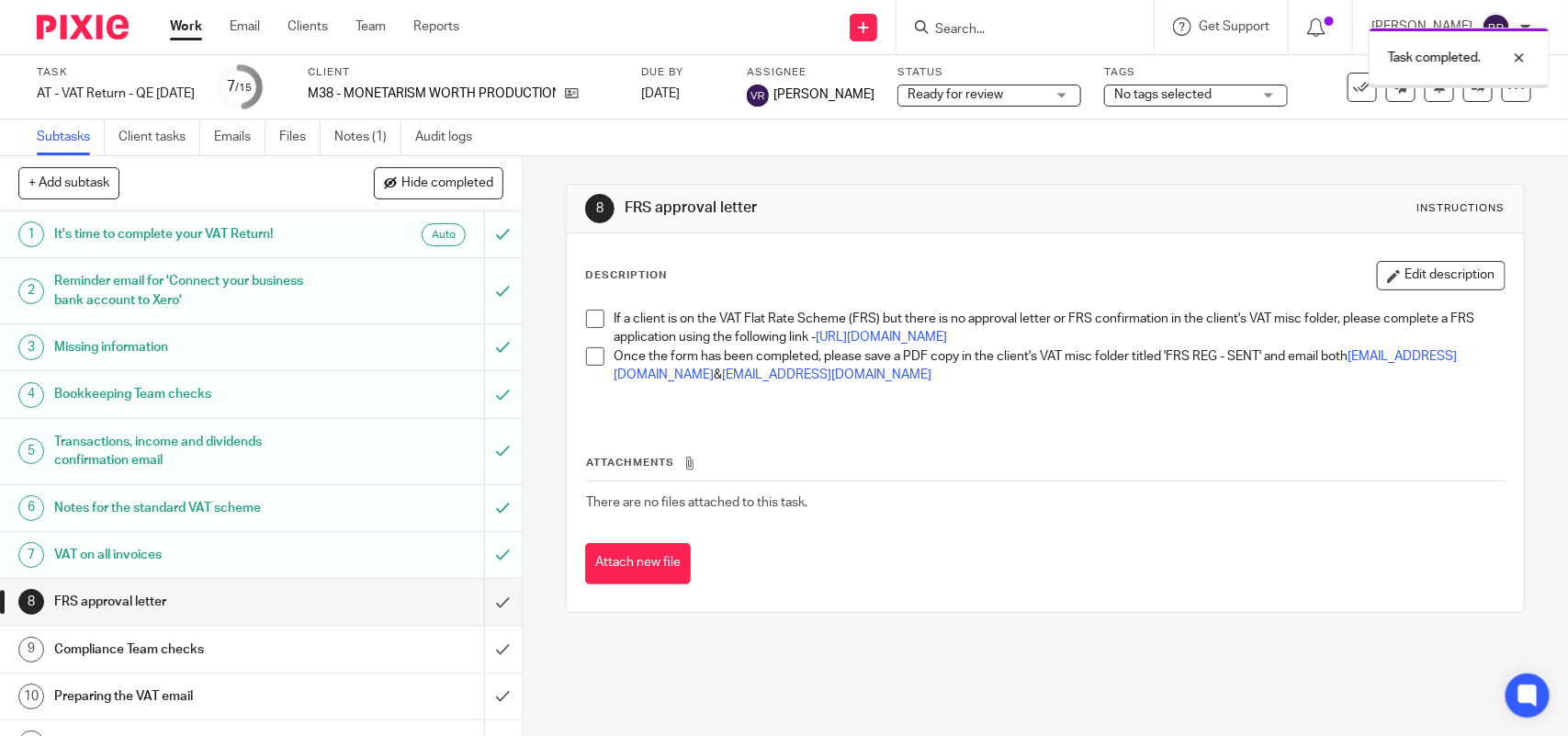
scroll to position [229, 0]
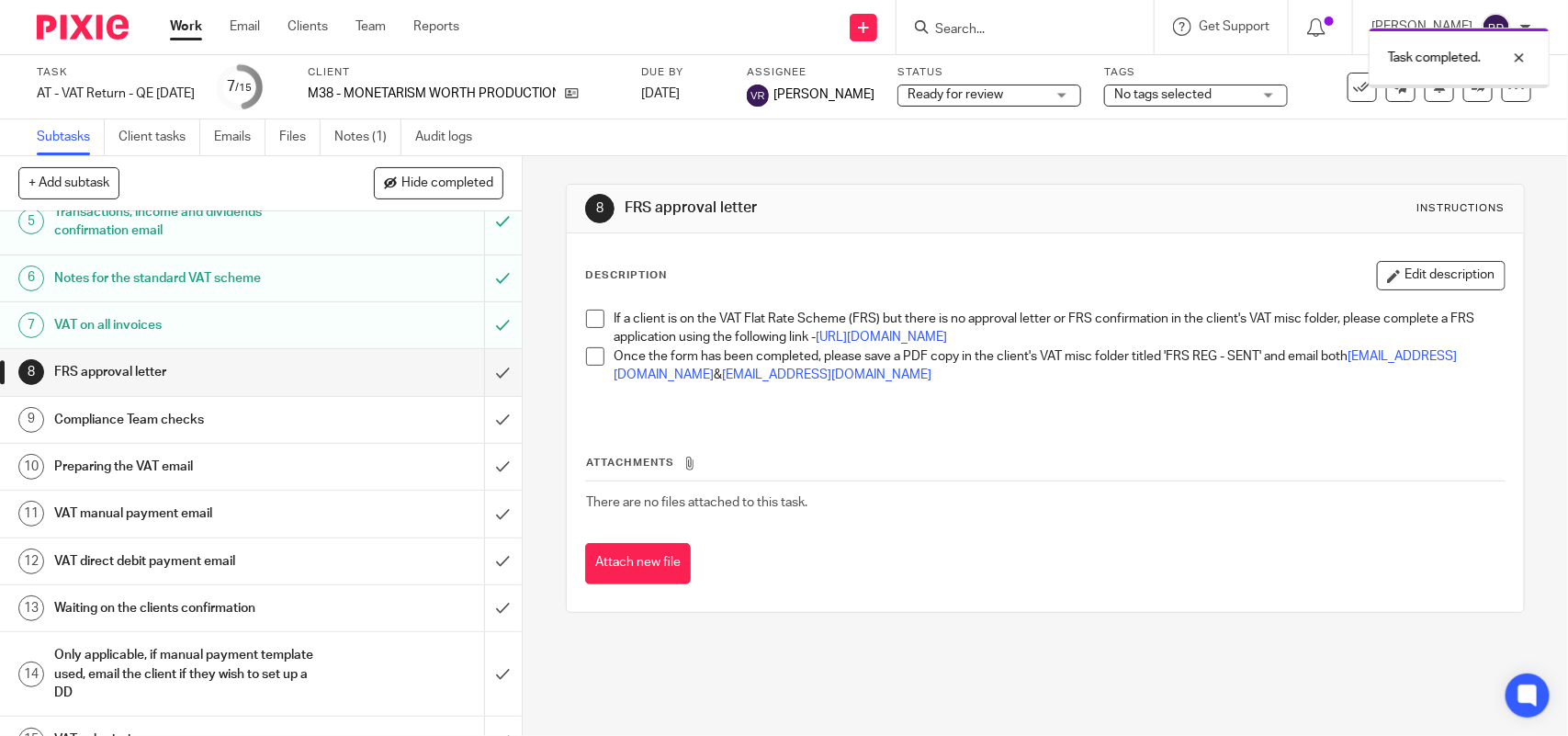
click at [589, 314] on span at bounding box center [596, 319] width 19 height 19
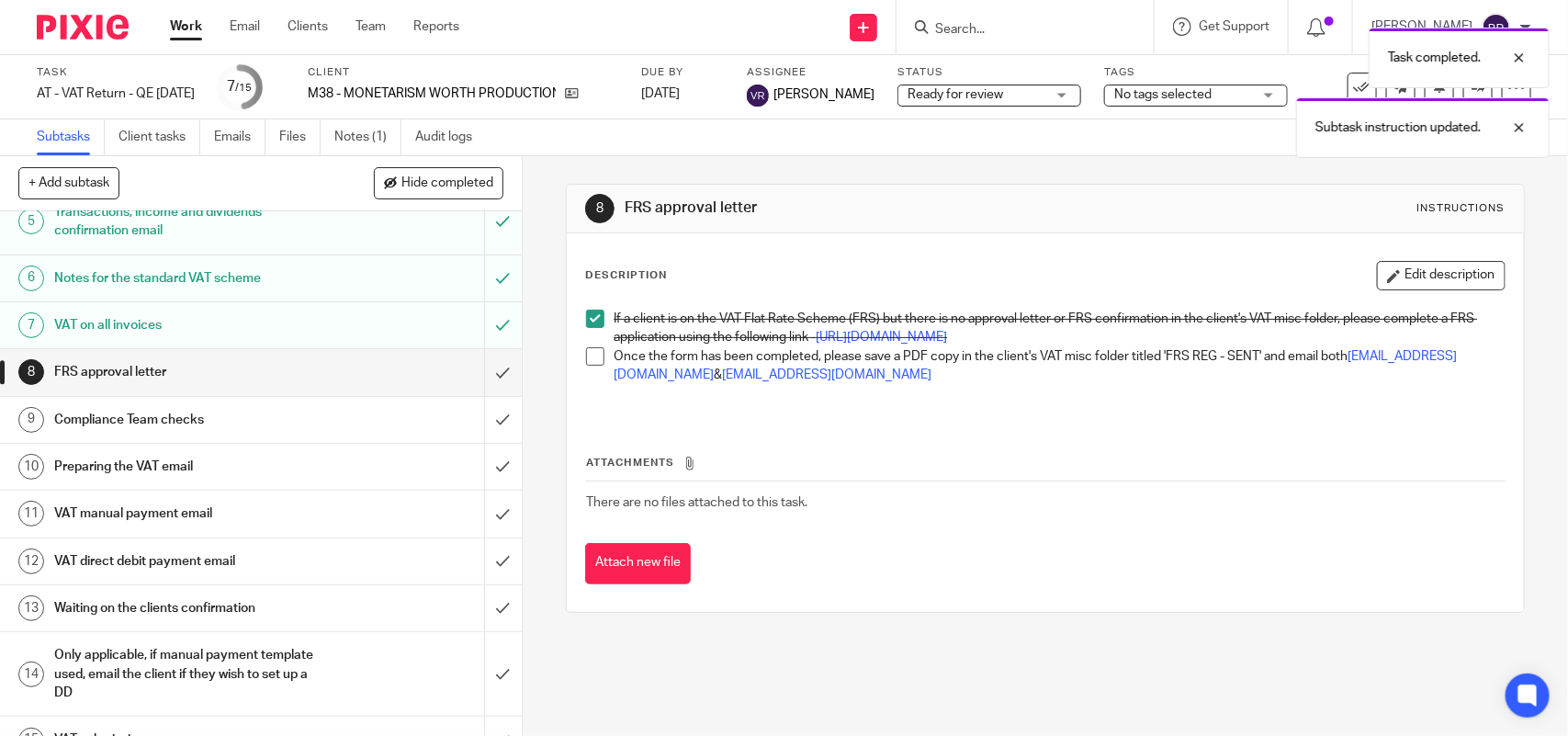
click at [594, 366] on span at bounding box center [596, 356] width 19 height 19
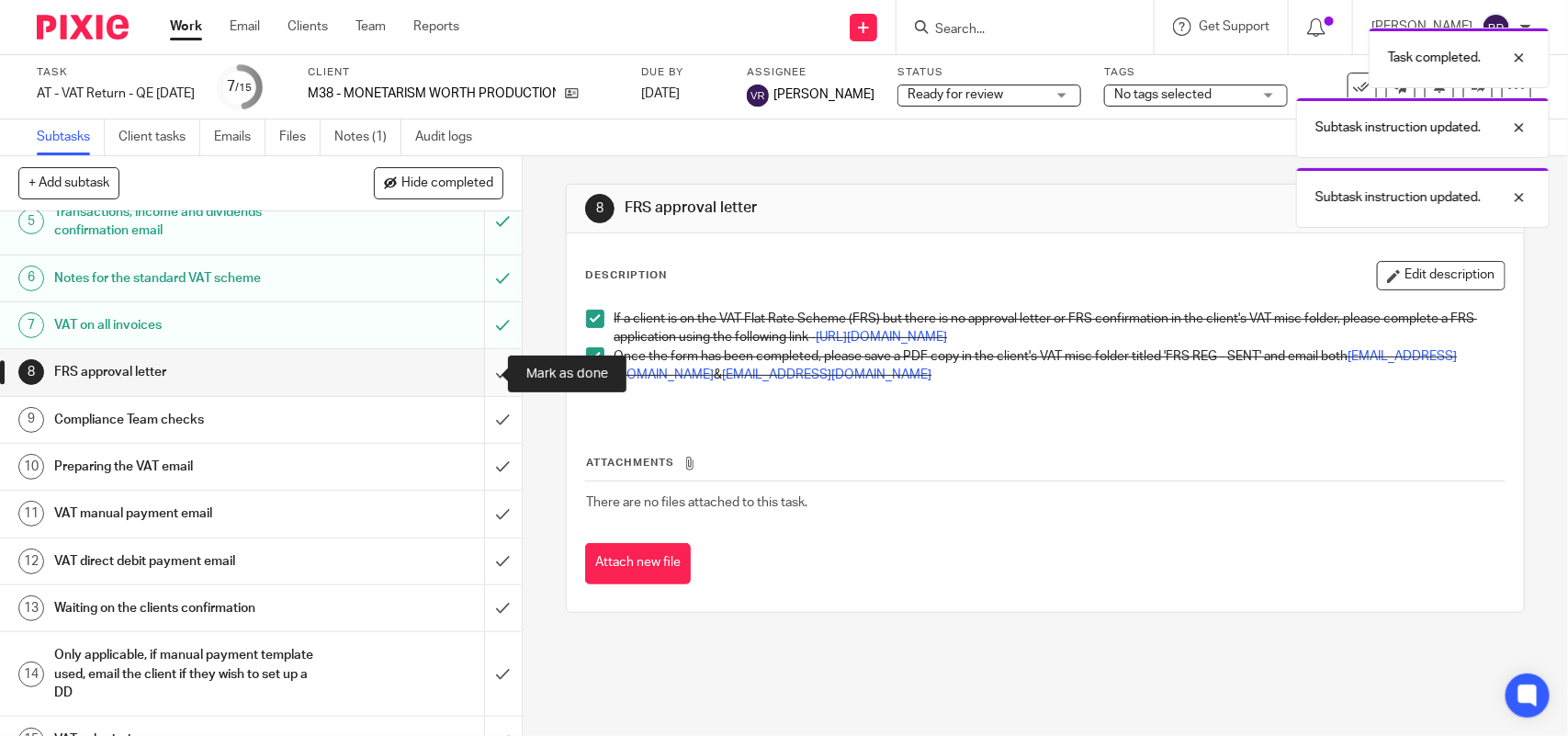
click at [476, 366] on input "submit" at bounding box center [261, 371] width 521 height 45
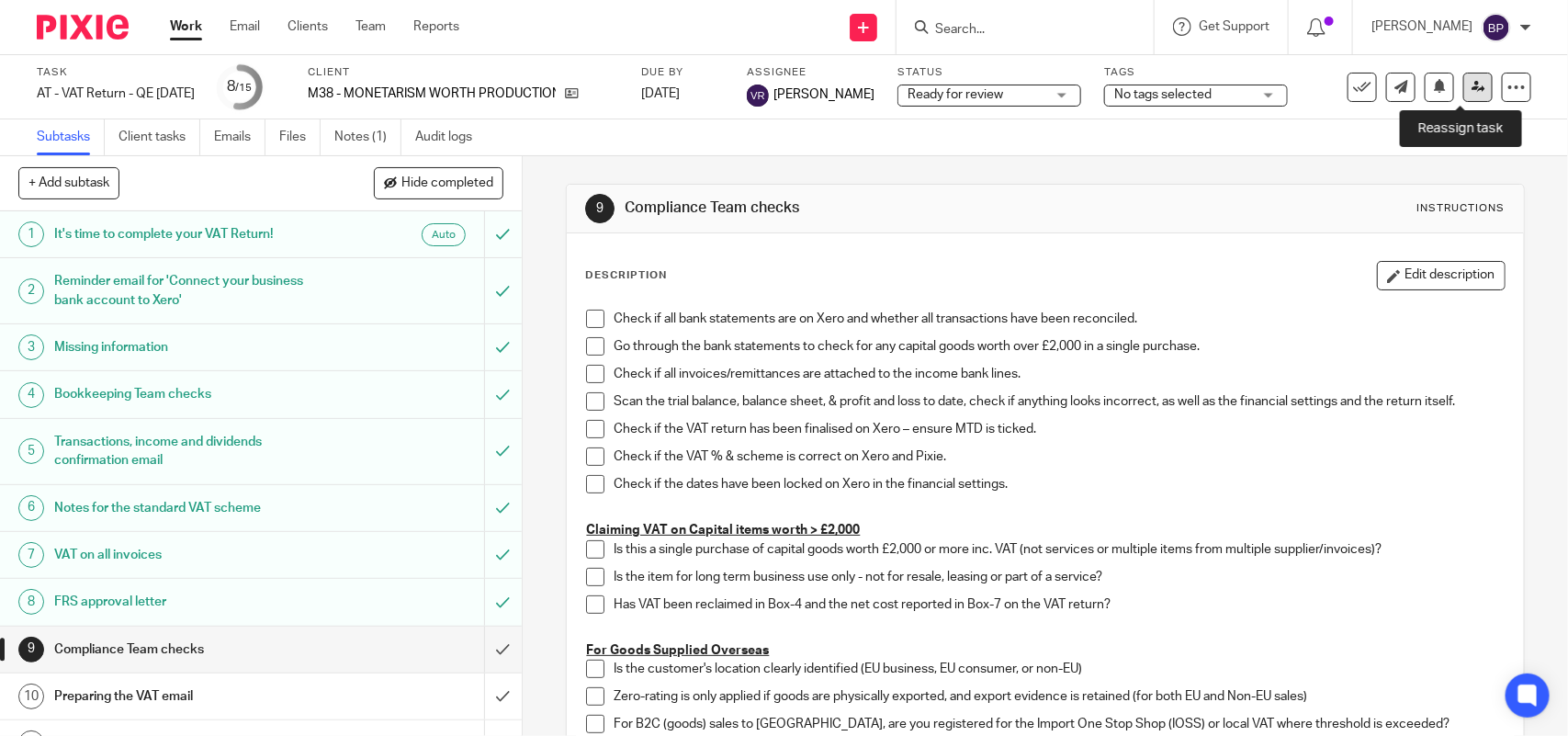
click at [1472, 85] on icon at bounding box center [1478, 86] width 14 height 14
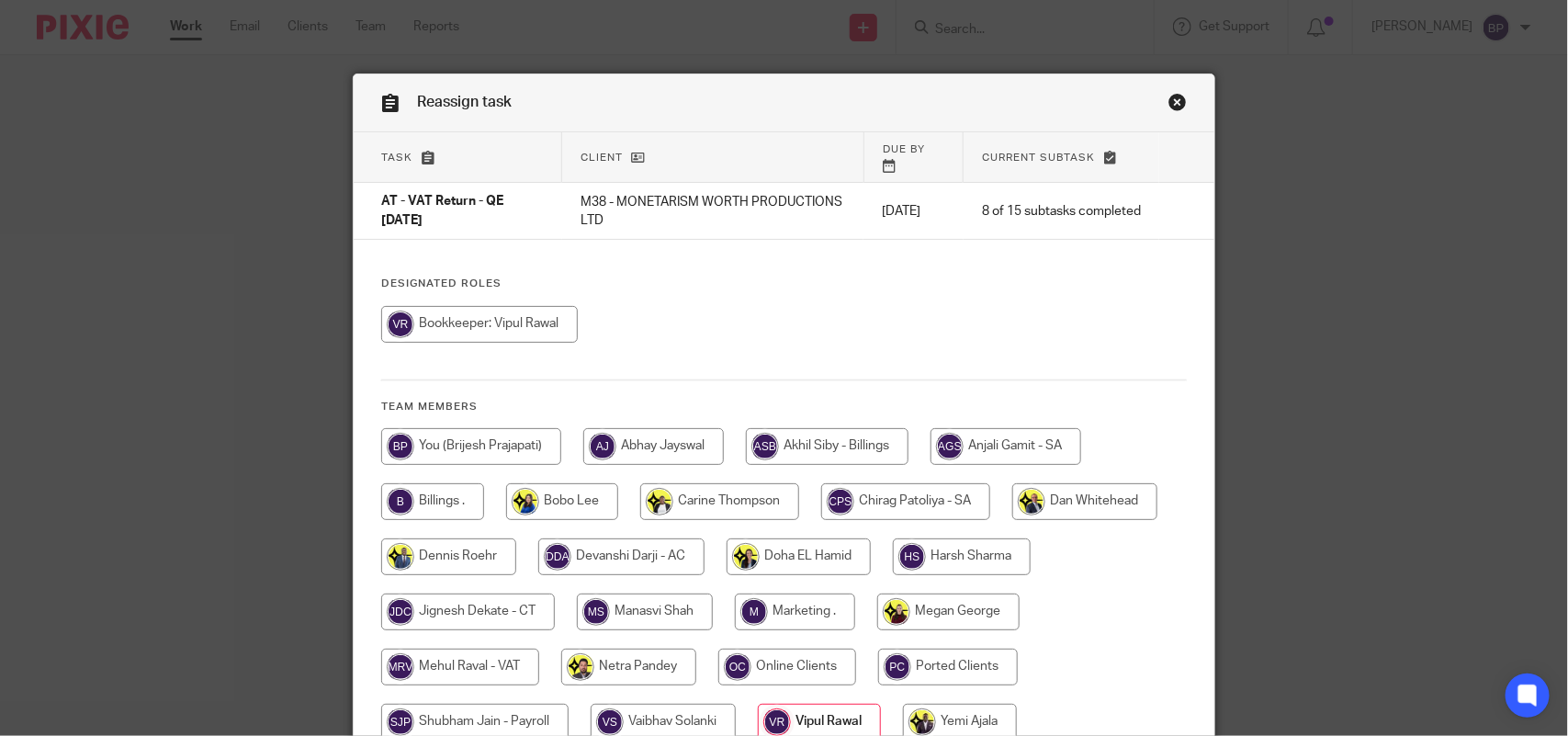
scroll to position [161, 0]
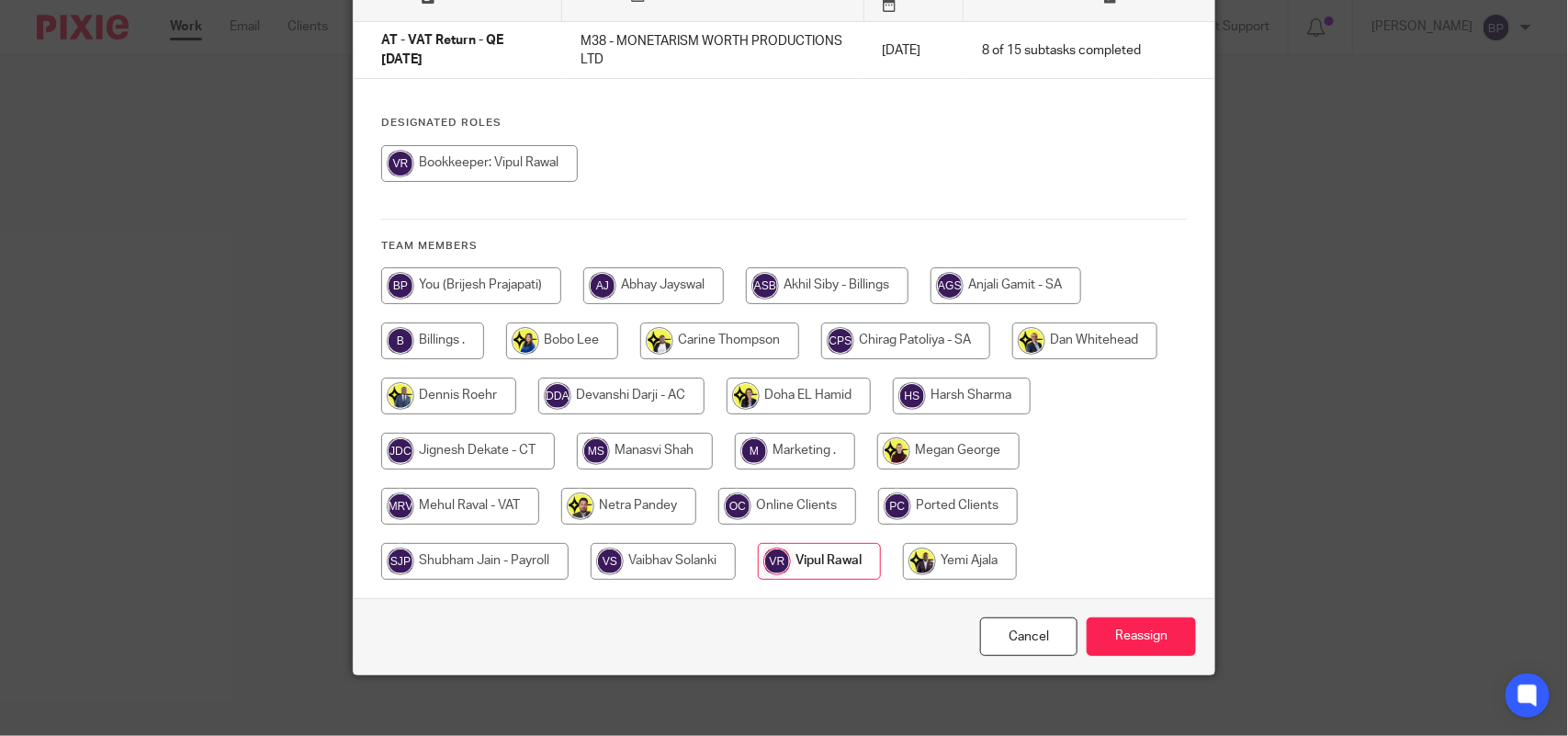
click at [471, 488] on input "radio" at bounding box center [460, 507] width 158 height 37
radio input "true"
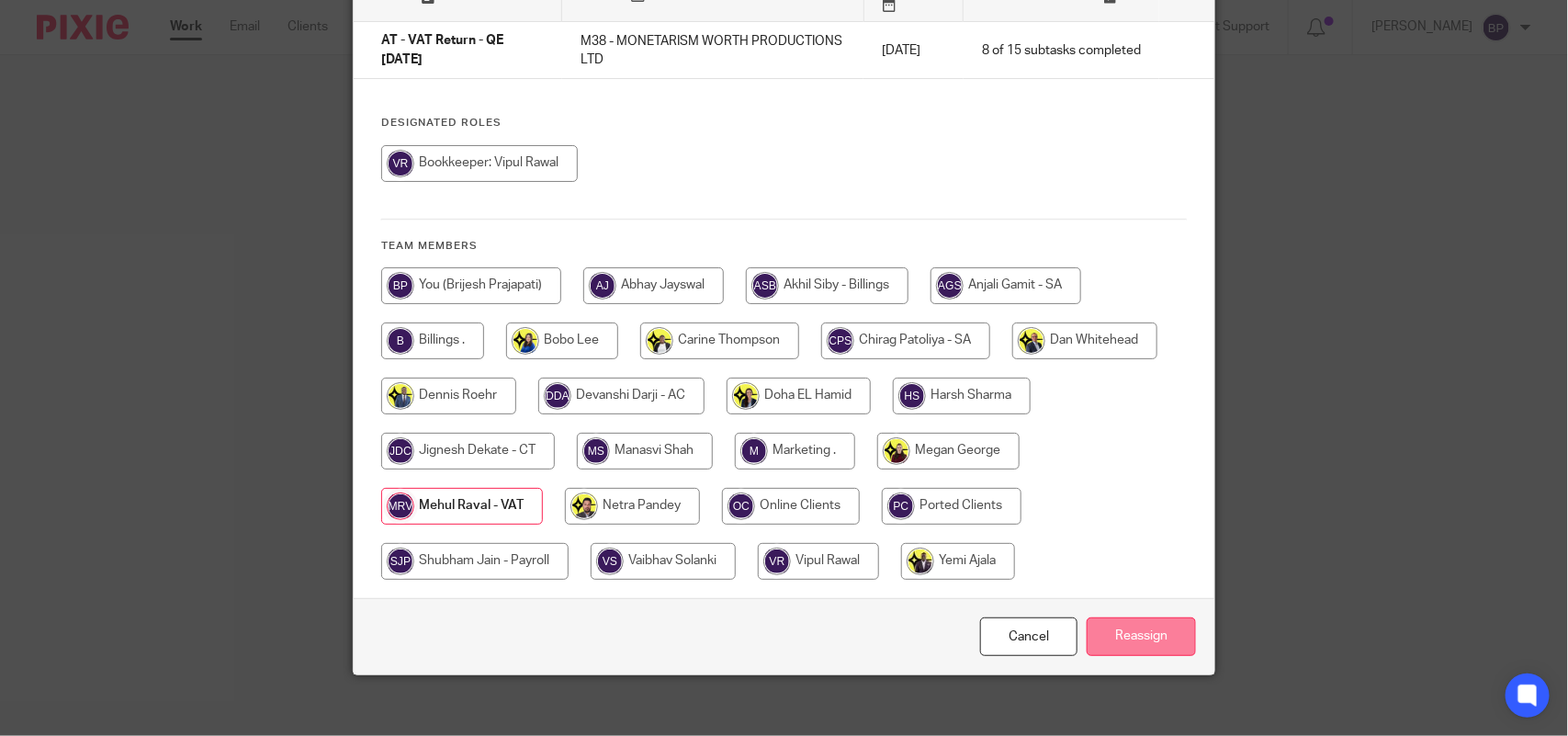
click at [1119, 631] on input "Reassign" at bounding box center [1141, 637] width 109 height 40
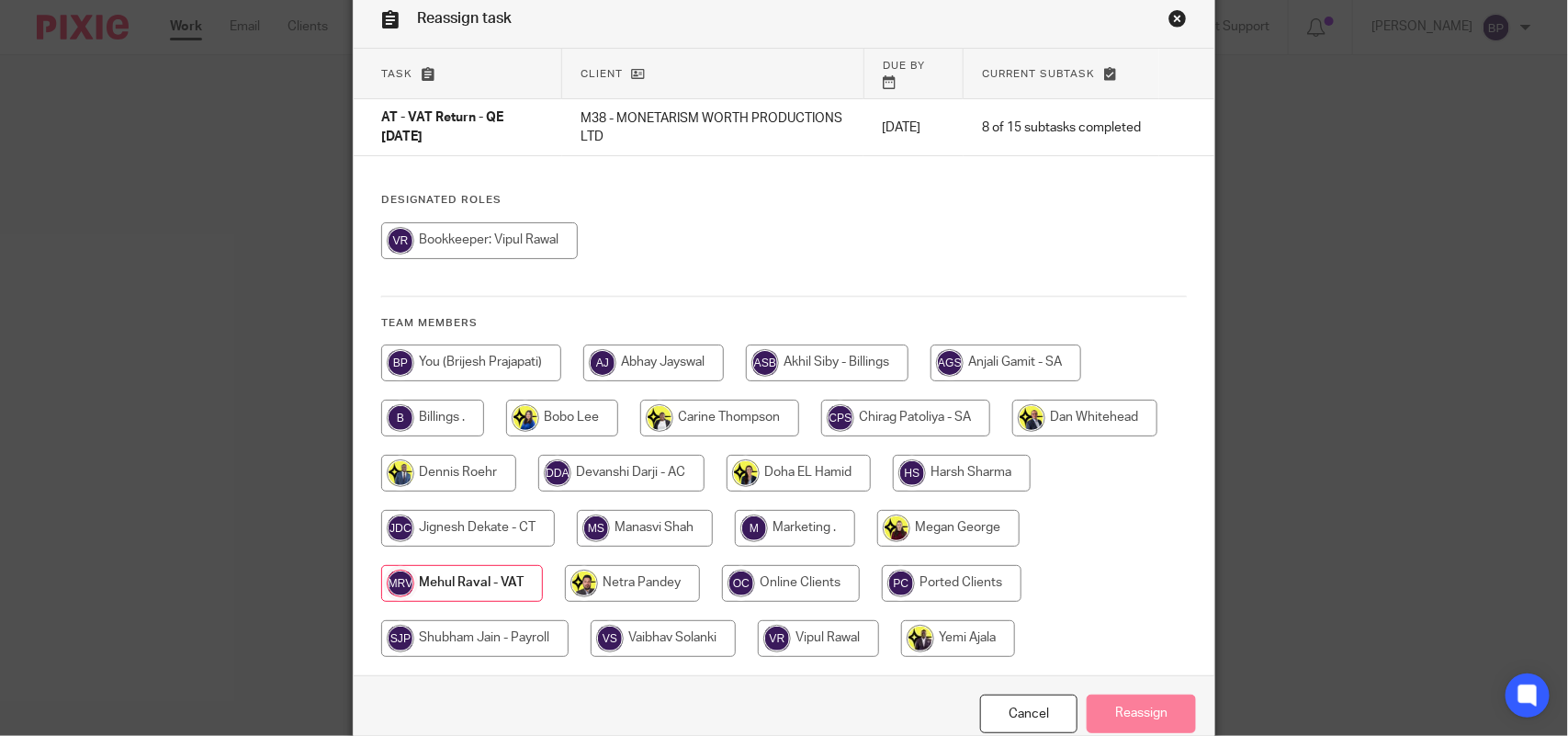
scroll to position [0, 0]
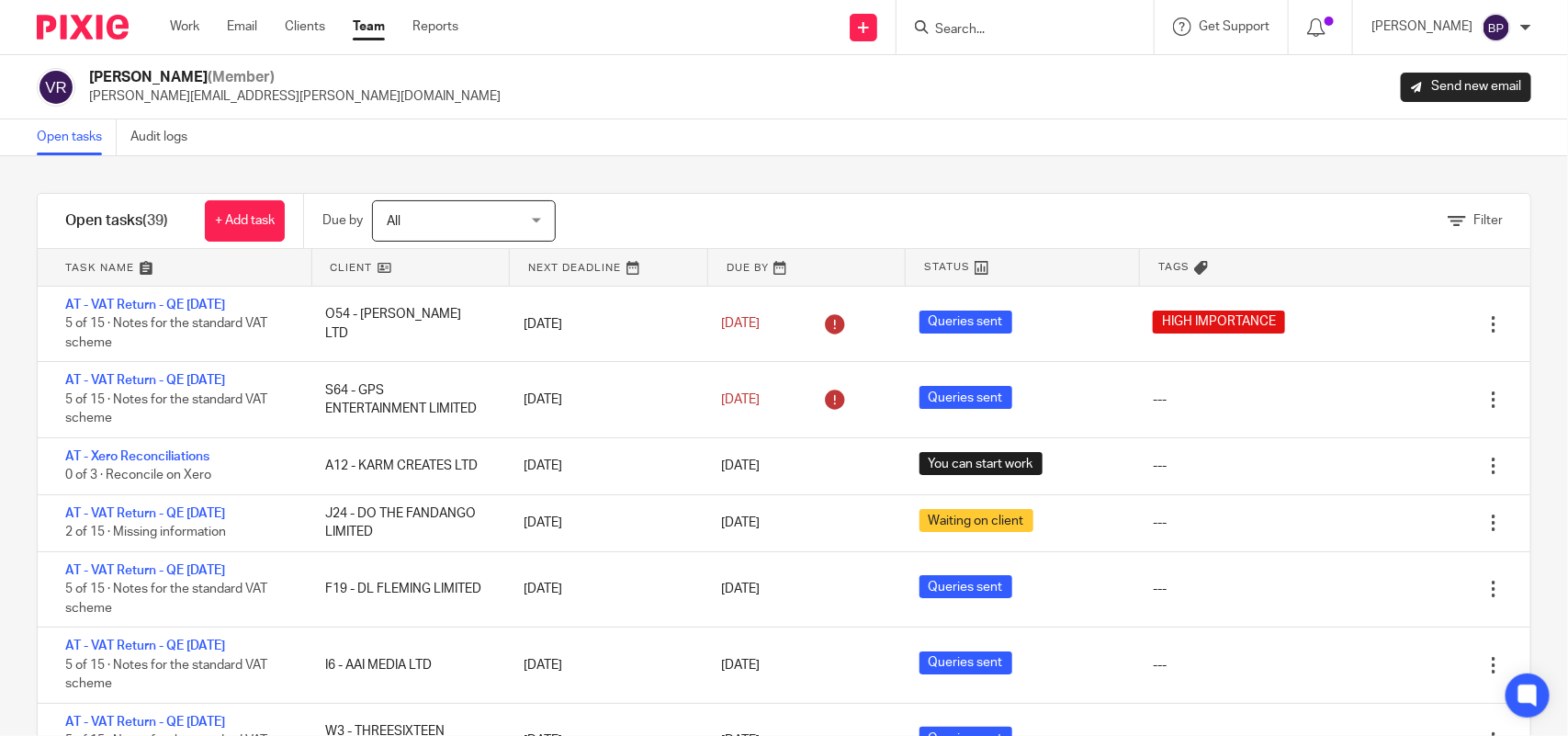
click at [736, 166] on div "Filter tasks Only show tasks matching all of these conditions 1 Client name Is …" at bounding box center [784, 445] width 1568 height 580
click at [975, 181] on div "Filter tasks Only show tasks matching all of these conditions 1 Client name Is …" at bounding box center [784, 445] width 1568 height 580
drag, startPoint x: 984, startPoint y: 161, endPoint x: 1307, endPoint y: 219, distance: 328.2
click at [984, 161] on div "Filter tasks Only show tasks matching all of these conditions 1 Client name Is …" at bounding box center [784, 445] width 1568 height 580
click at [78, 148] on link "Open tasks" at bounding box center [77, 137] width 80 height 36
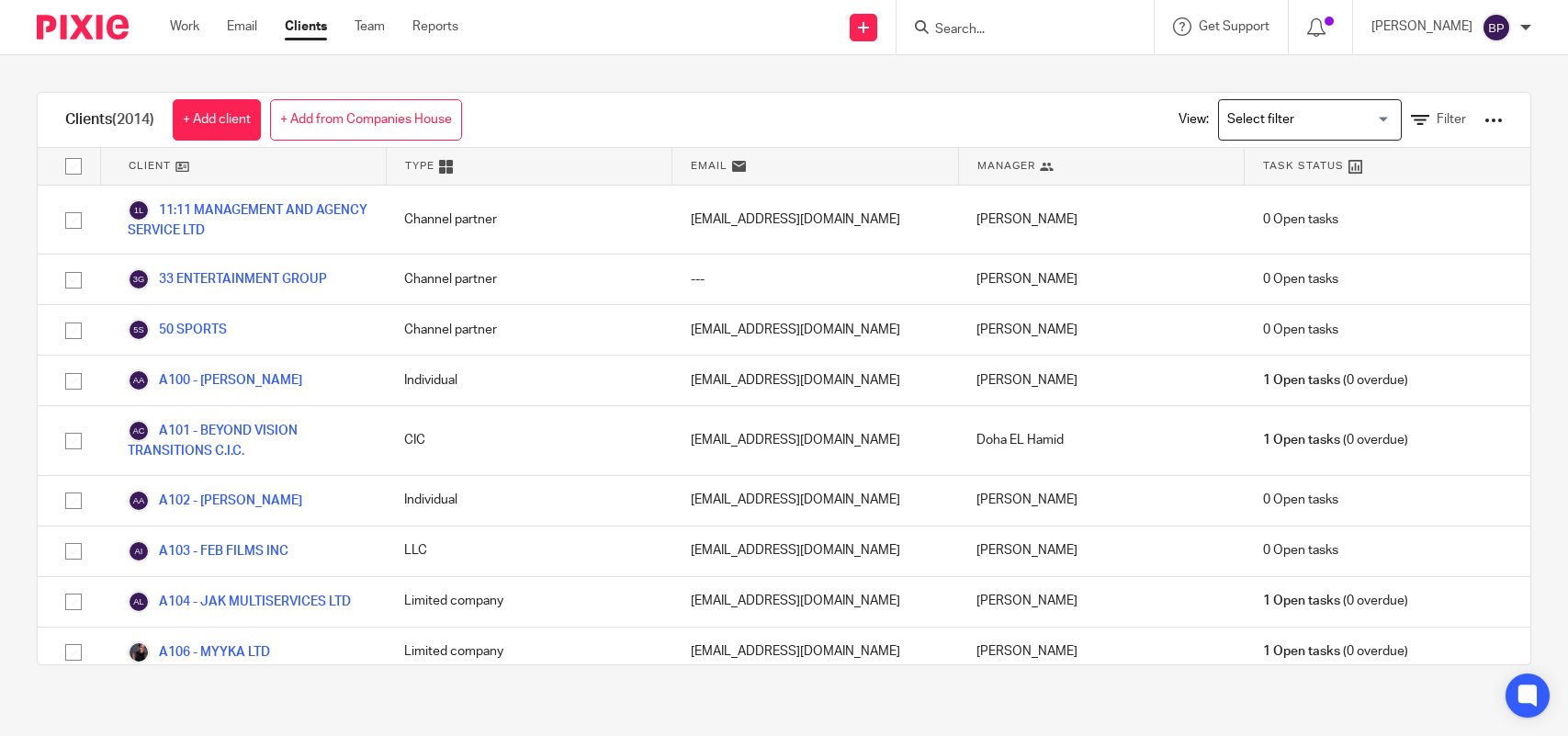
click at [1008, 28] on input "Search" at bounding box center [1016, 31] width 165 height 17
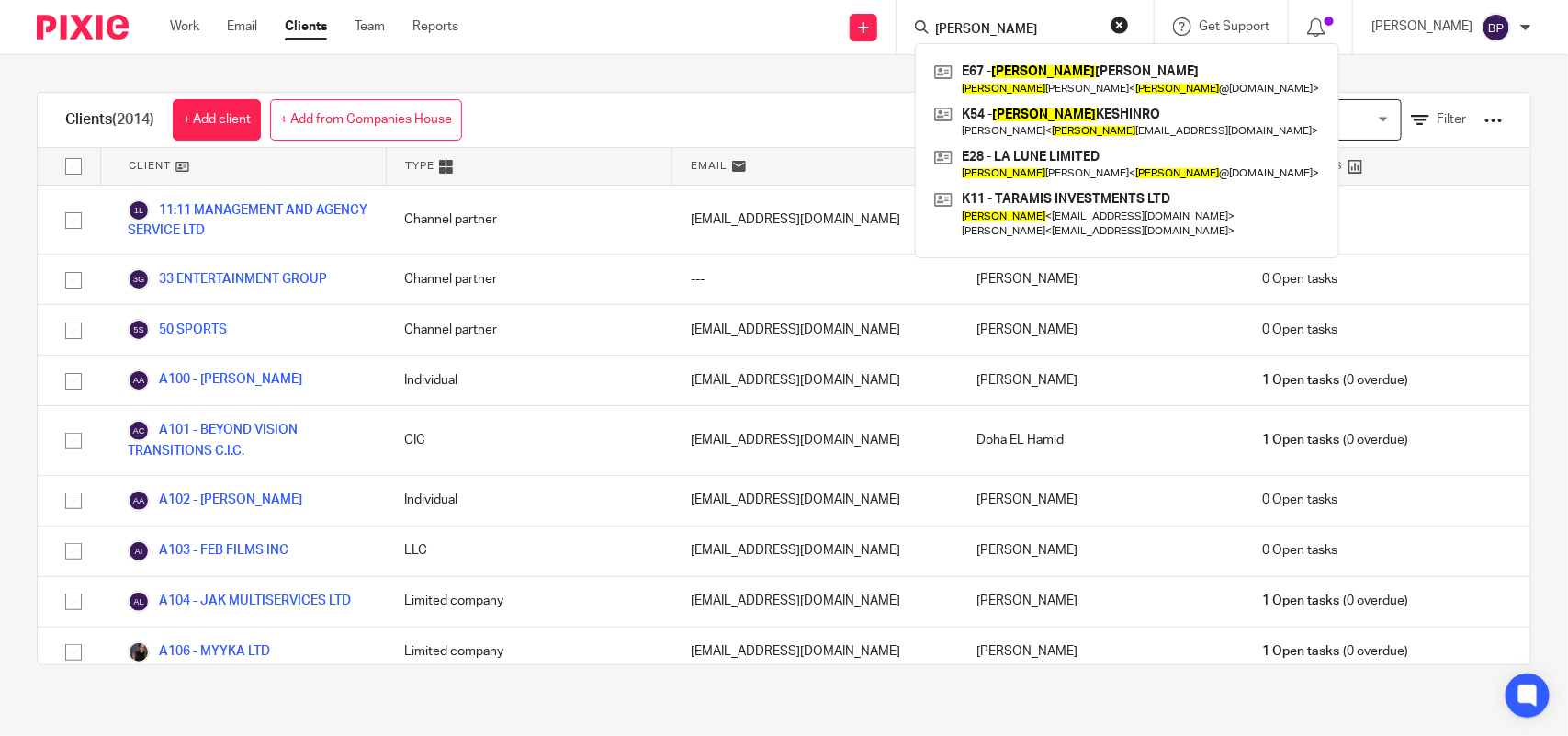
type input "lucy"
click at [1122, 14] on div "lucy E67 - LUCY EVENDEN Lucy Evenden < lucy @iamlucymoon.com > K54 - LUCY KESHI…" at bounding box center [1024, 27] width 257 height 54
click at [1119, 25] on button "reset" at bounding box center [1120, 25] width 19 height 19
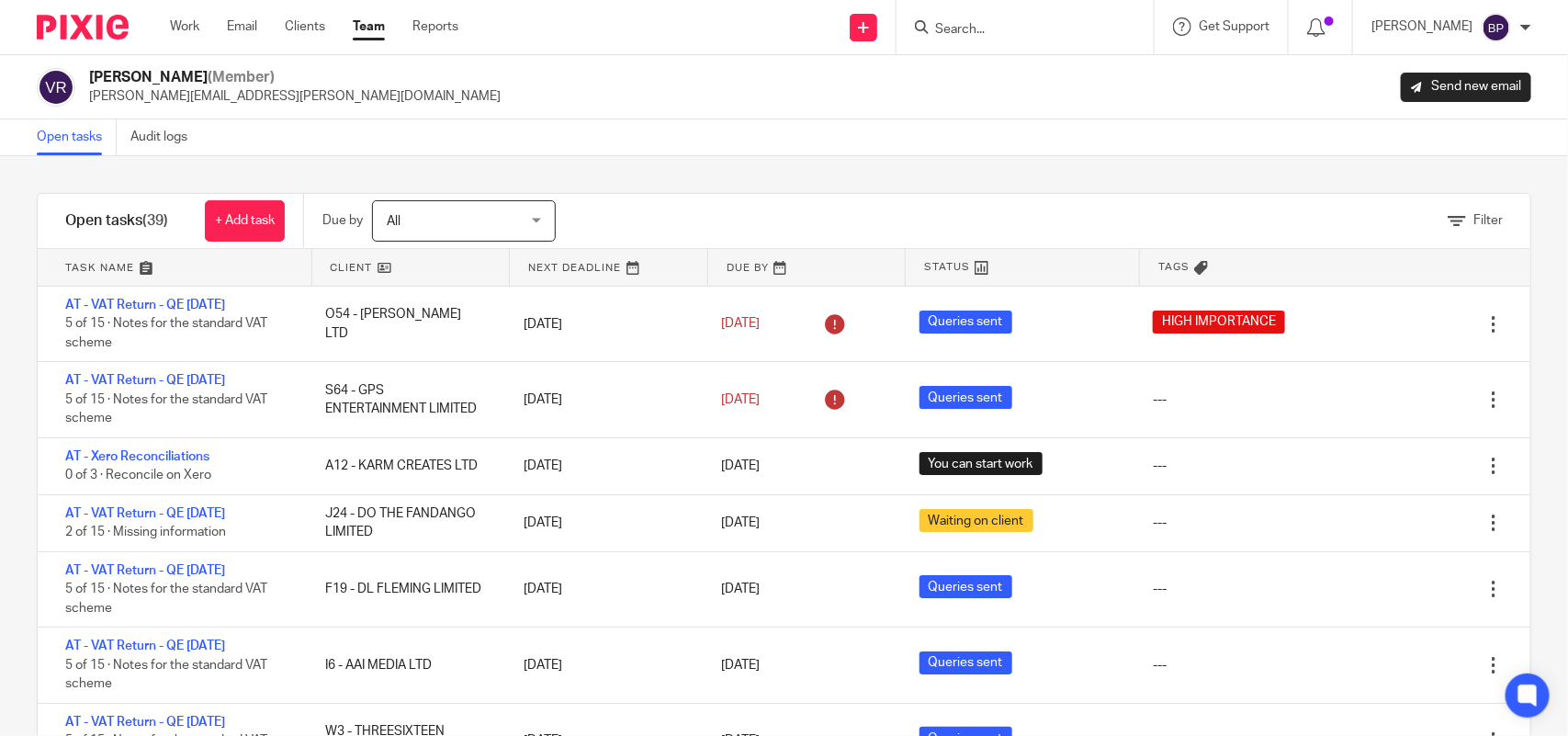
click at [386, 15] on div "Work Email Clients Team Reports Work Email Clients Team Reports Settings" at bounding box center [318, 27] width 334 height 54
click at [372, 19] on link "Team" at bounding box center [368, 27] width 32 height 19
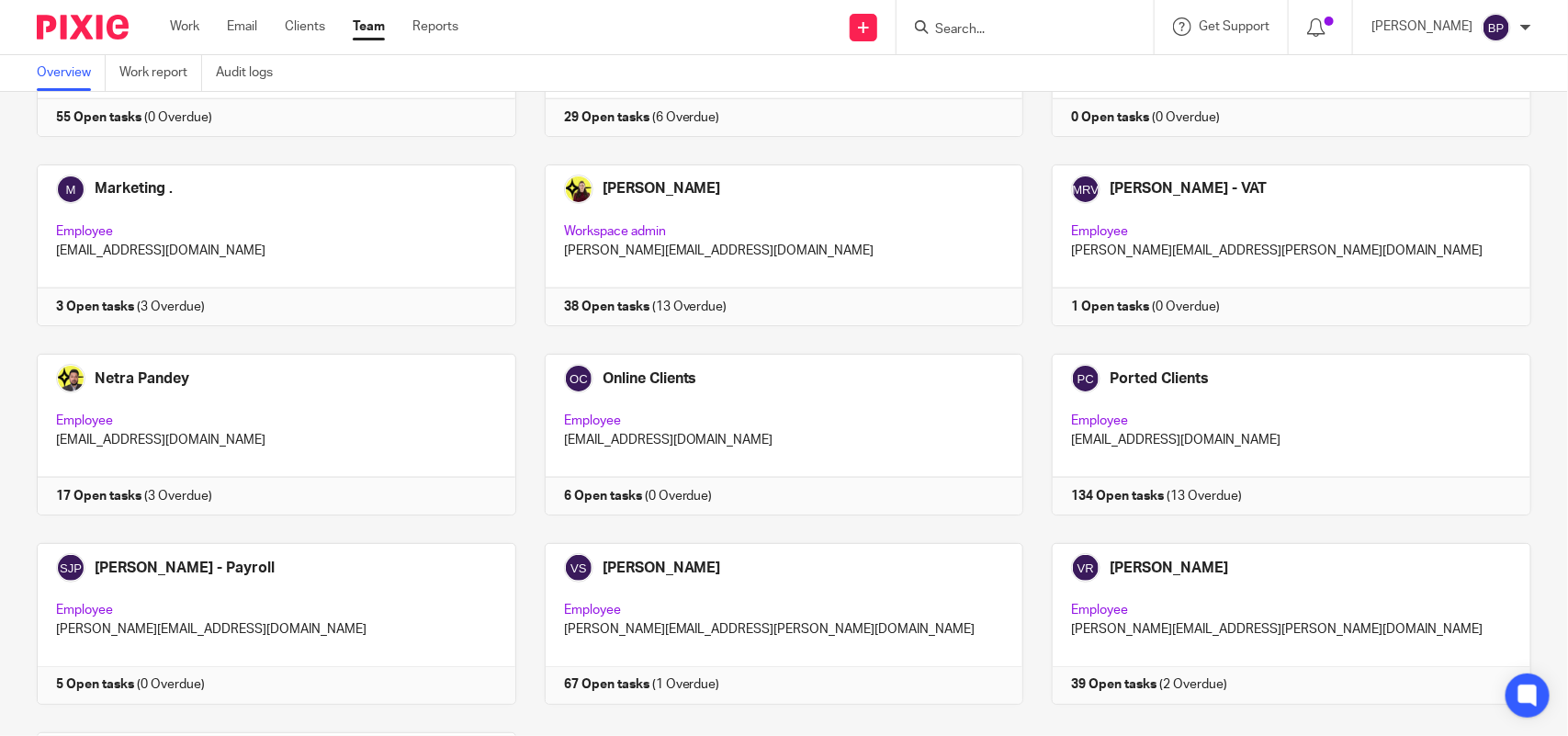
scroll to position [978, 0]
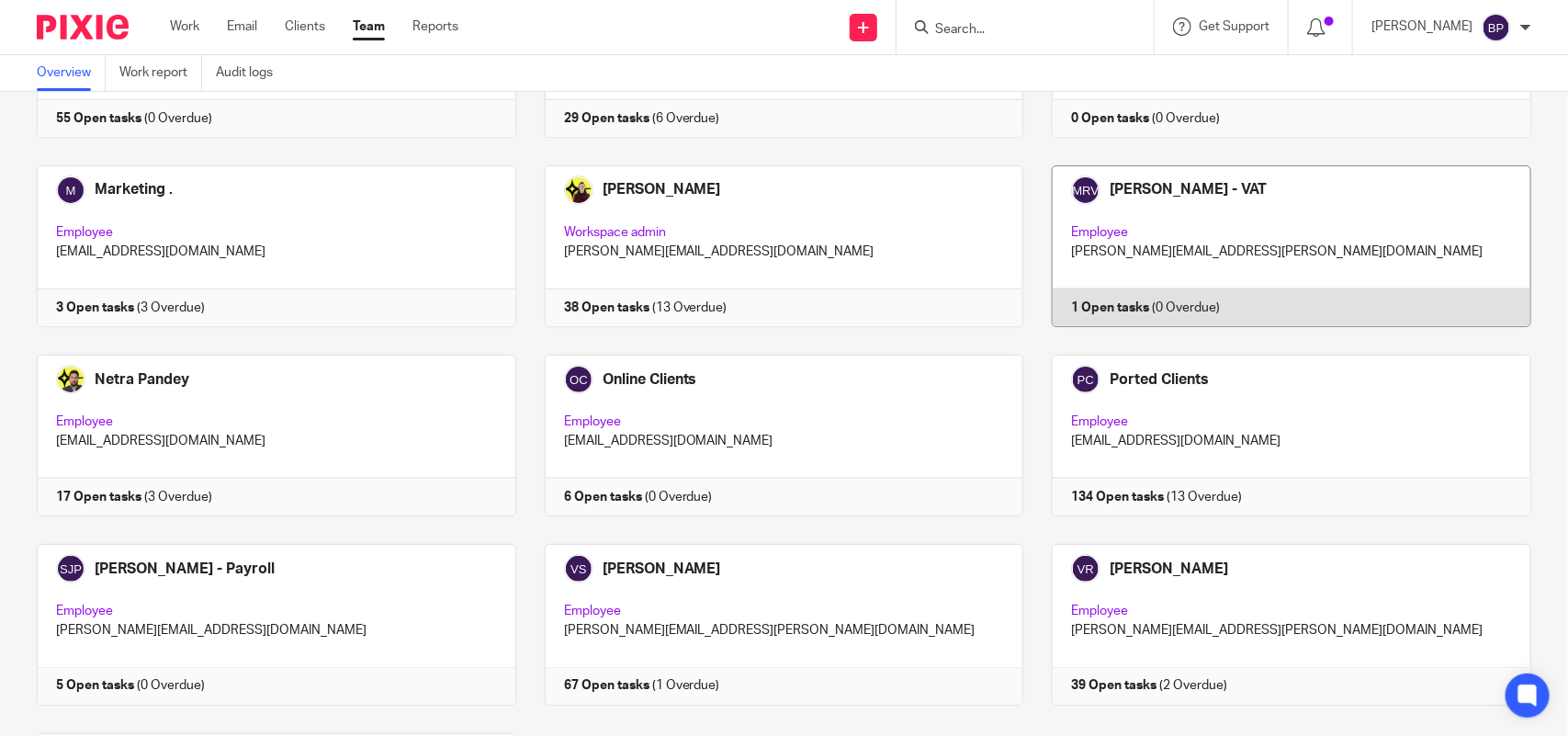
click at [1366, 216] on link at bounding box center [1277, 246] width 508 height 161
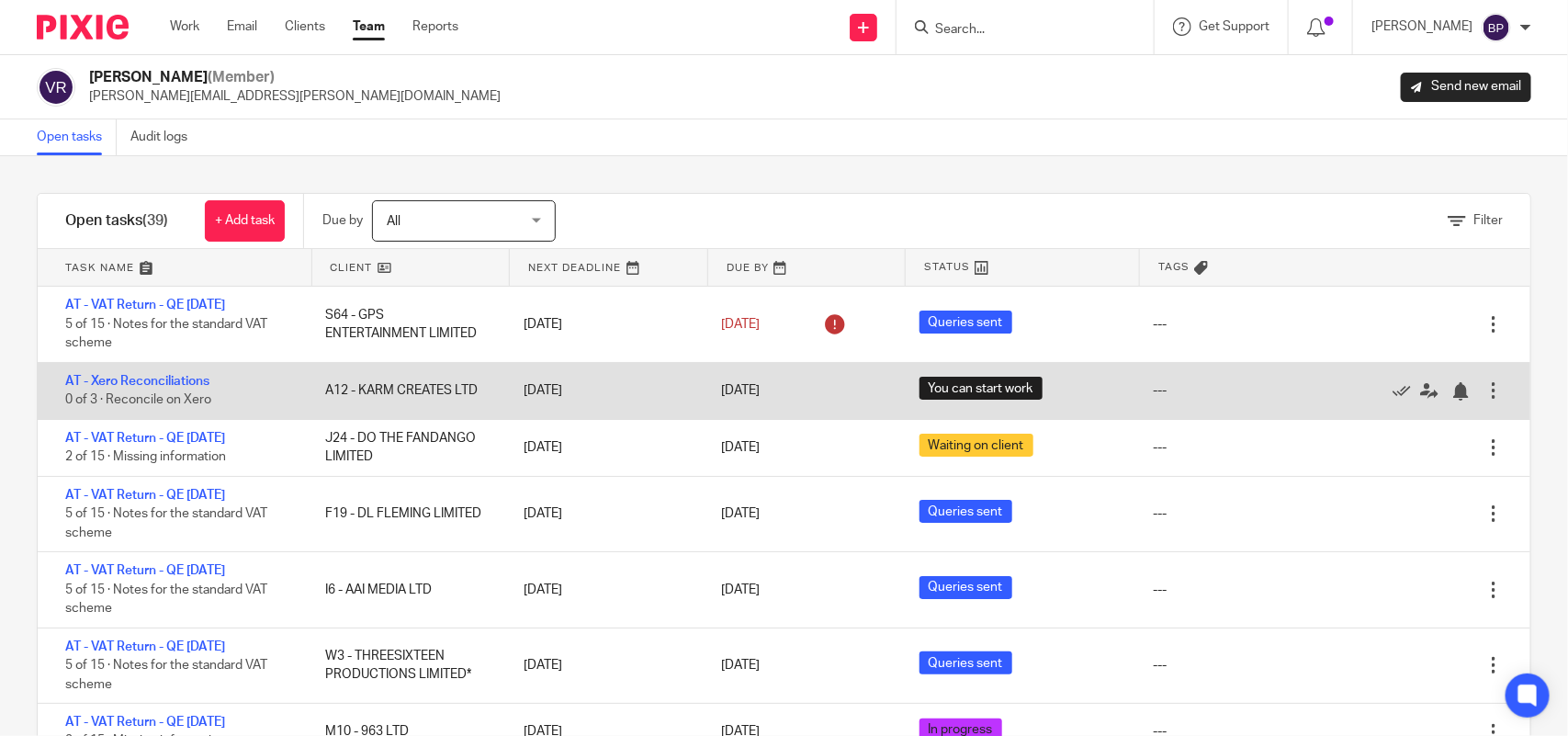
scroll to position [115, 0]
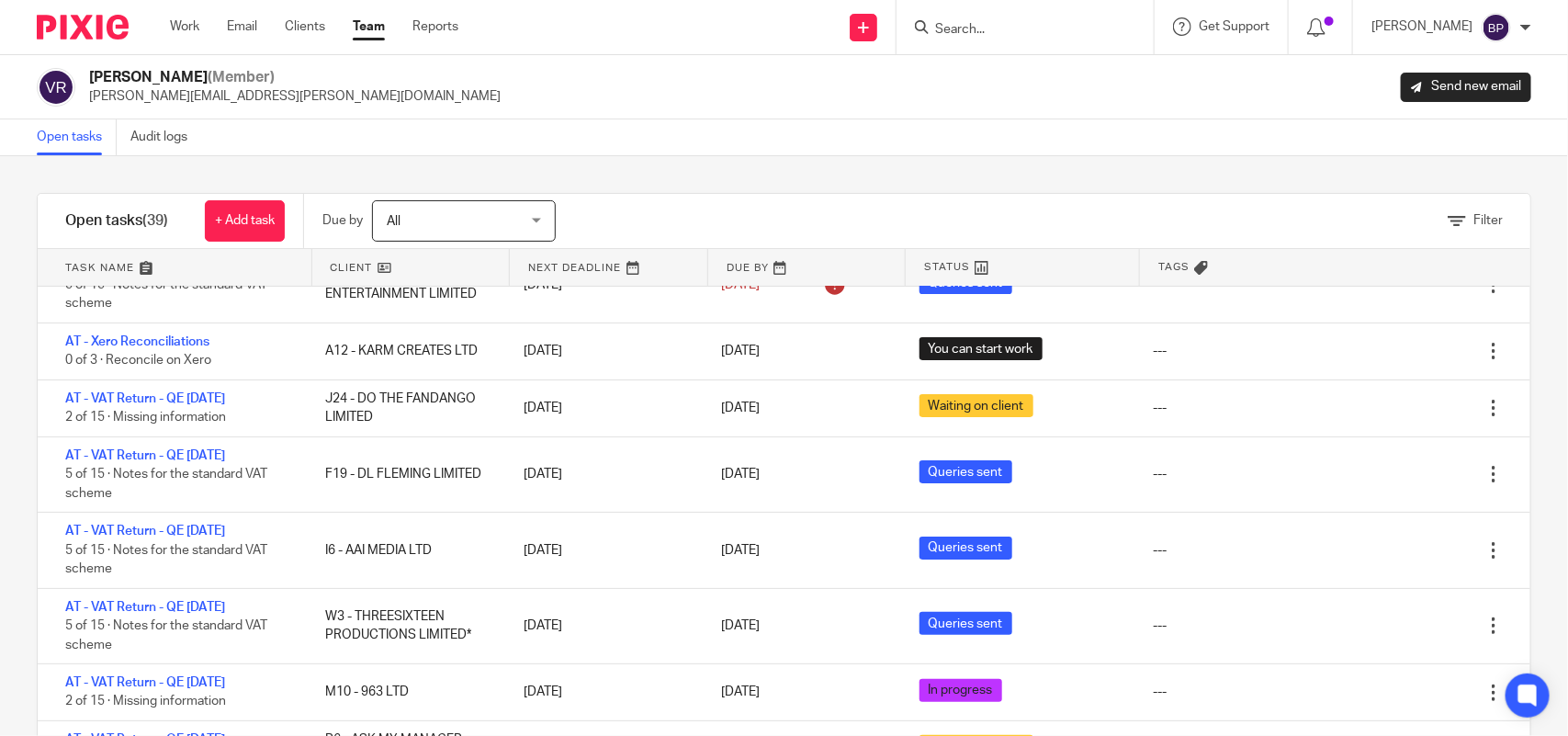
click at [724, 166] on div "Filter tasks Only show tasks matching all of these conditions 1 Client name Is …" at bounding box center [784, 445] width 1568 height 580
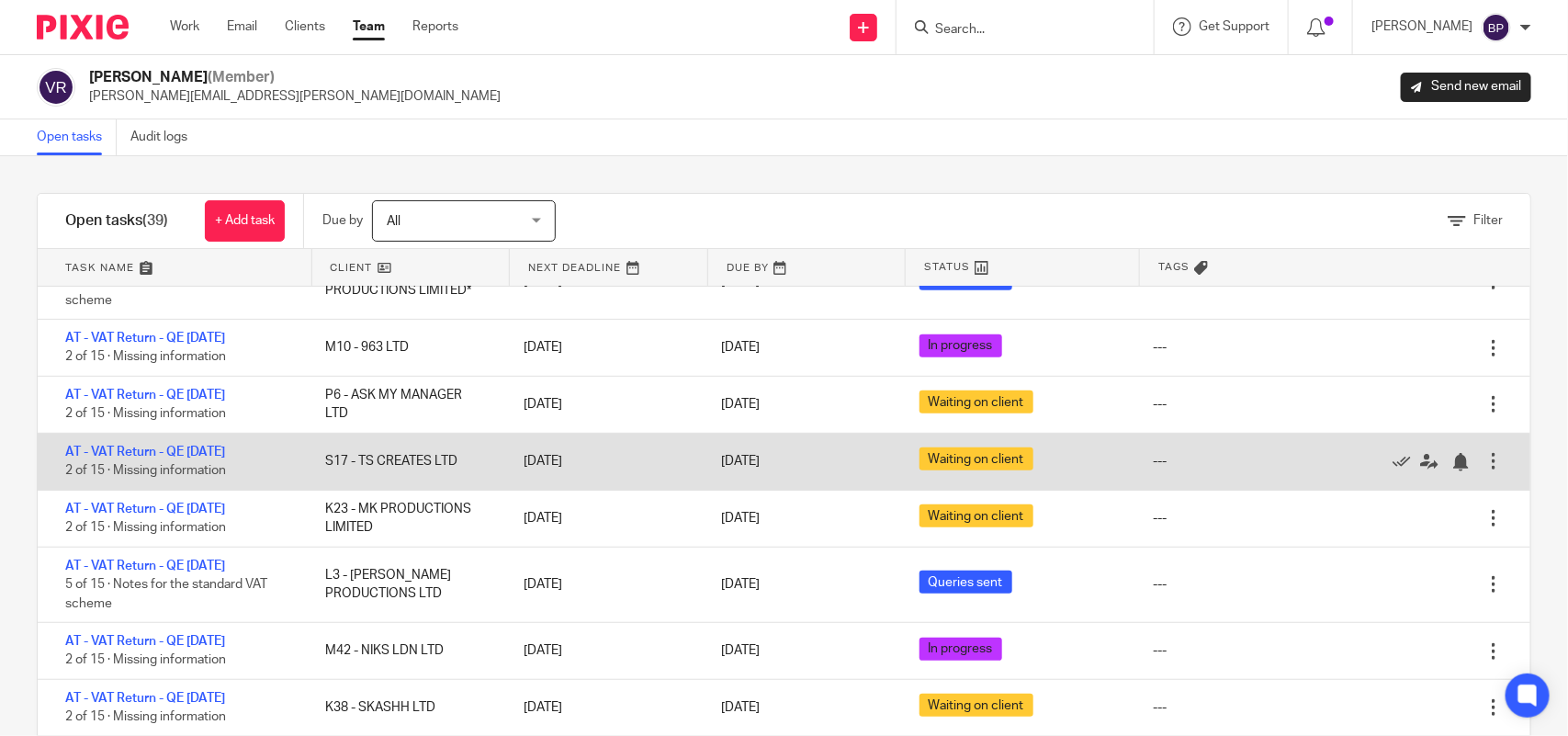
scroll to position [0, 0]
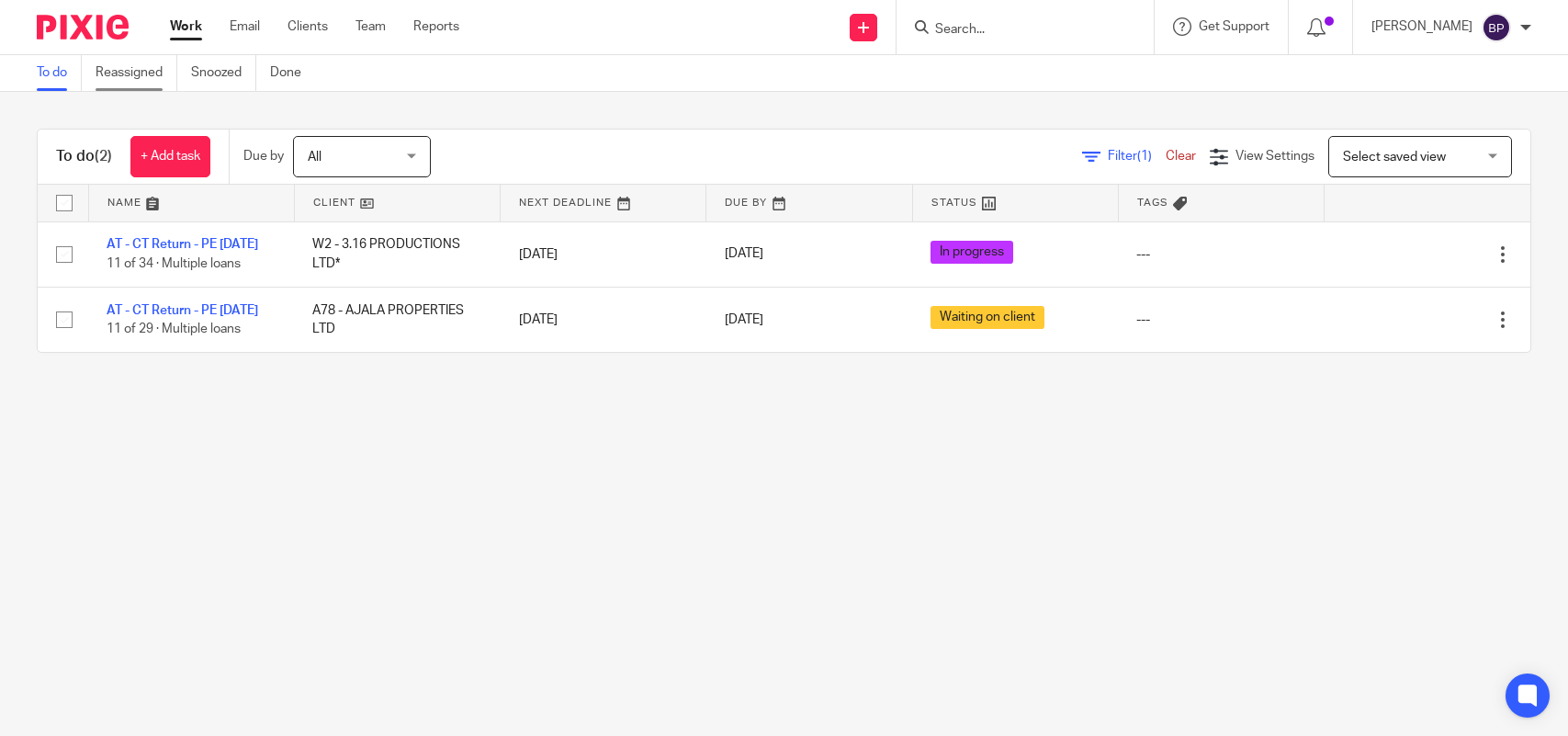
click at [65, 76] on link "To do" at bounding box center [59, 72] width 45 height 36
